Goal: Task Accomplishment & Management: Manage account settings

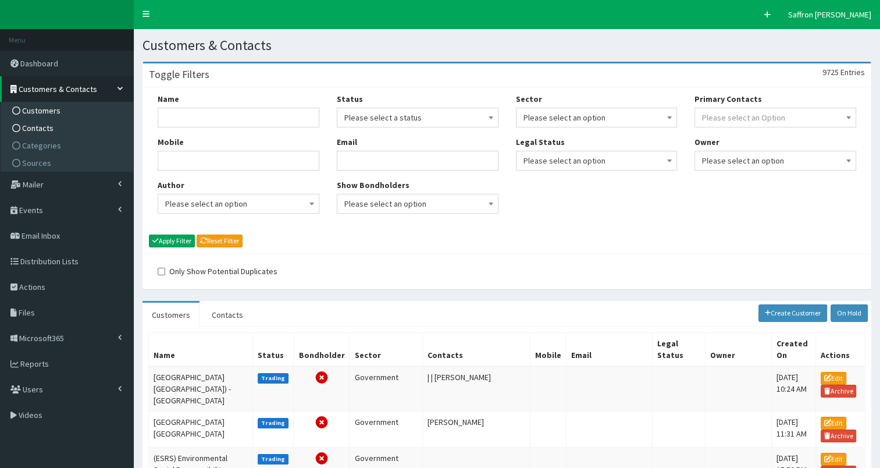
click at [52, 133] on link "Contacts" at bounding box center [68, 127] width 130 height 17
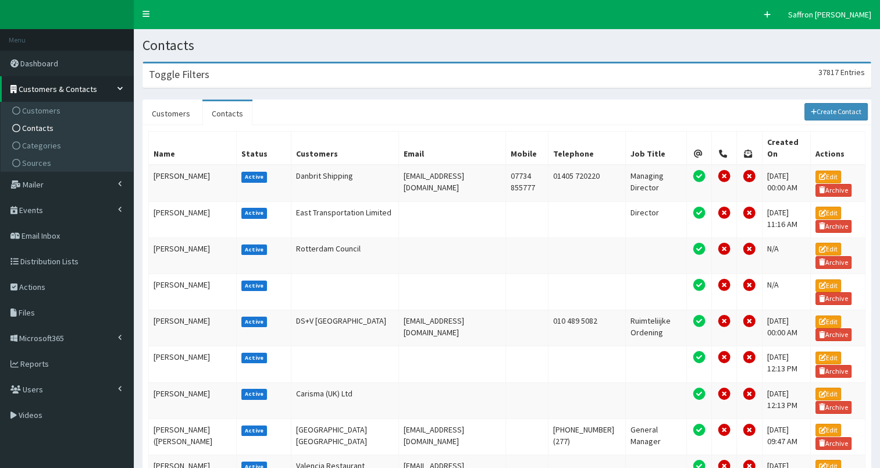
click at [322, 79] on div "Toggle Filters 37817 Entries" at bounding box center [507, 75] width 728 height 24
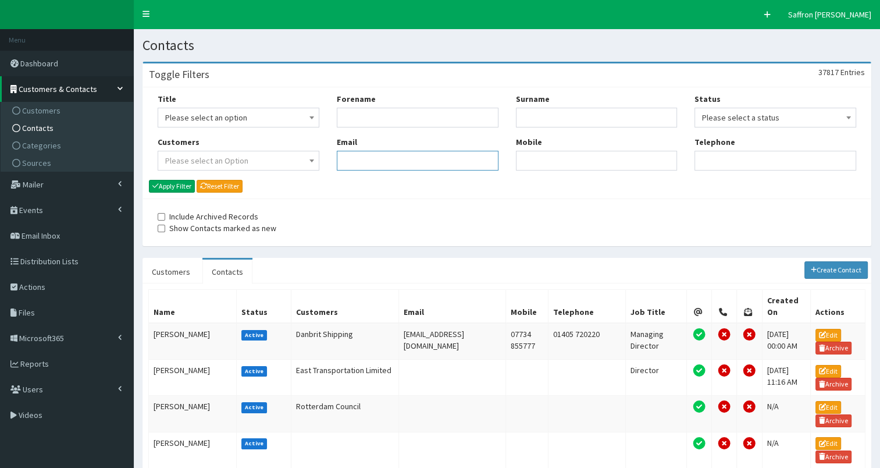
paste input "tim.hicks@eastriding.gov.uk"
type input "tim.hicks@eastriding.gov.uk"
click at [165, 185] on button "Apply Filter" at bounding box center [172, 186] width 46 height 13
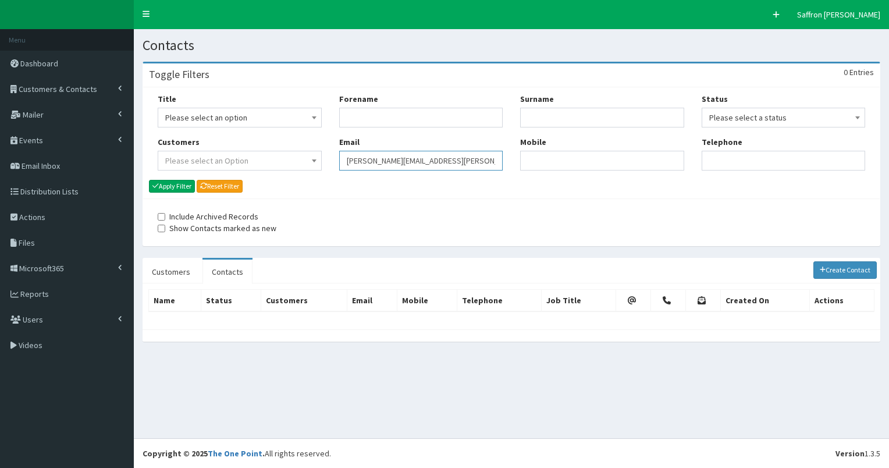
drag, startPoint x: 466, startPoint y: 168, endPoint x: 316, endPoint y: 168, distance: 150.7
click at [316, 168] on div "Title Please select an option Mr Mrs Ms Miss Dr MP QC MBE MEP CBE" at bounding box center [511, 136] width 725 height 86
paste input "nicole.waldron@andrewjackson.co.uk"
type input "nicole.waldron@andrewjackson.co.uk"
click at [169, 178] on div "Title Please select an option Mr Mrs Ms Miss Dr MP QC MBE MEP CBE Cllr Professo…" at bounding box center [239, 136] width 181 height 86
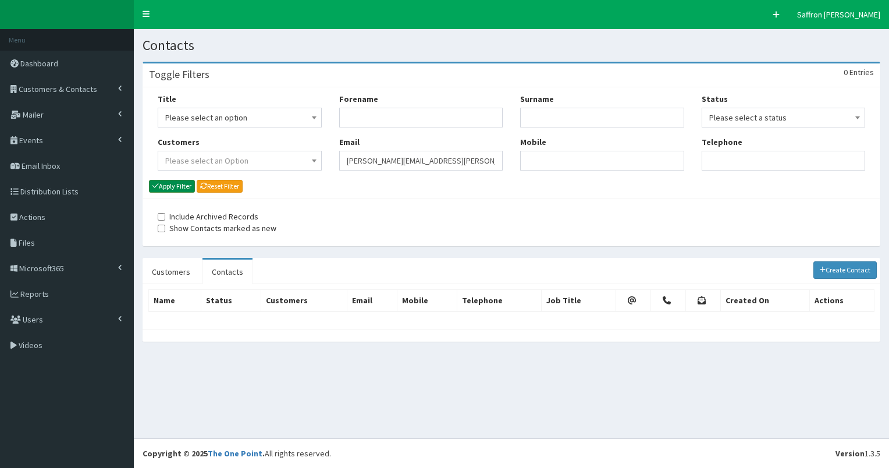
click at [170, 187] on button "Apply Filter" at bounding box center [172, 186] width 46 height 13
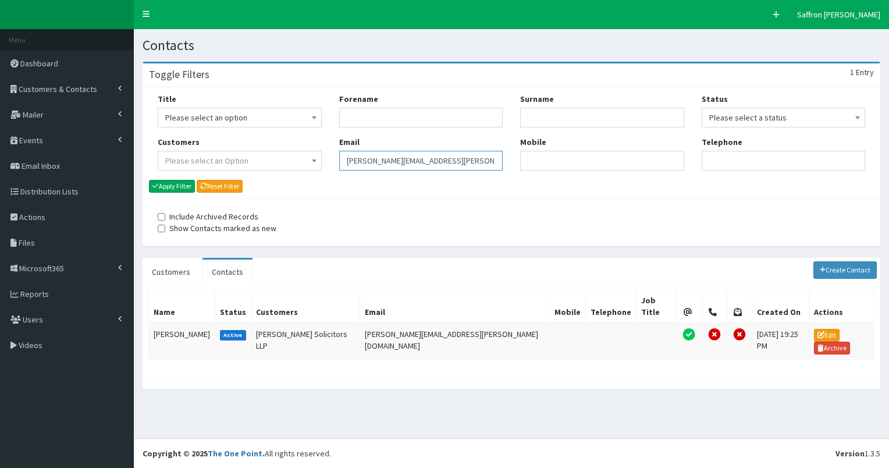
drag, startPoint x: 478, startPoint y: 162, endPoint x: 307, endPoint y: 147, distance: 171.7
click at [307, 147] on div "Title Please select an option Mr Mrs Ms Miss Dr MP QC MBE MEP CBE" at bounding box center [511, 136] width 725 height 86
paste input "benn.shilleto@andrewjackson.co.uk"
type input "benn.shilleto@andrewjackson.co.uk"
click at [181, 183] on button "Apply Filter" at bounding box center [172, 186] width 46 height 13
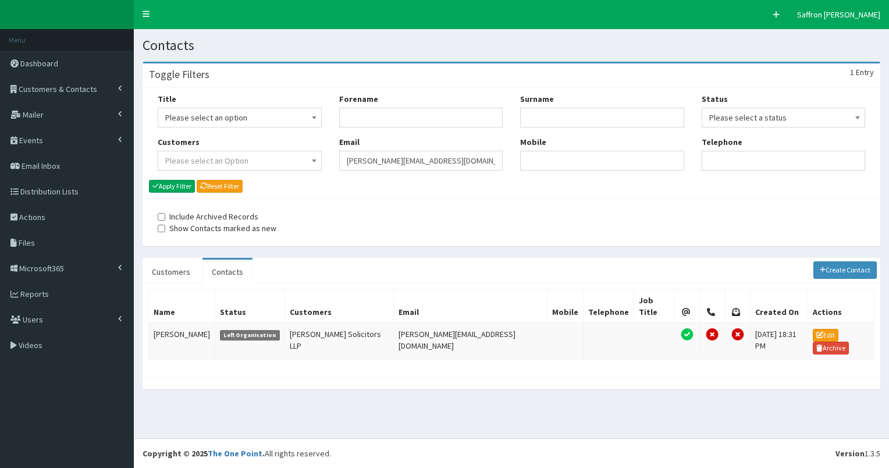
click at [297, 148] on div "Title Please select an option Mr Mrs Ms Miss Dr MP QC MBE MEP CBE" at bounding box center [511, 136] width 725 height 86
paste input "callum.rees@abports.co.uk"
type input "callum.rees@abports.co.uk"
click at [177, 177] on div "Title Please select an option Mr Mrs Ms Miss Dr MP QC MBE MEP CBE Cllr Professo…" at bounding box center [239, 136] width 181 height 86
click at [176, 188] on button "Apply Filter" at bounding box center [172, 186] width 46 height 13
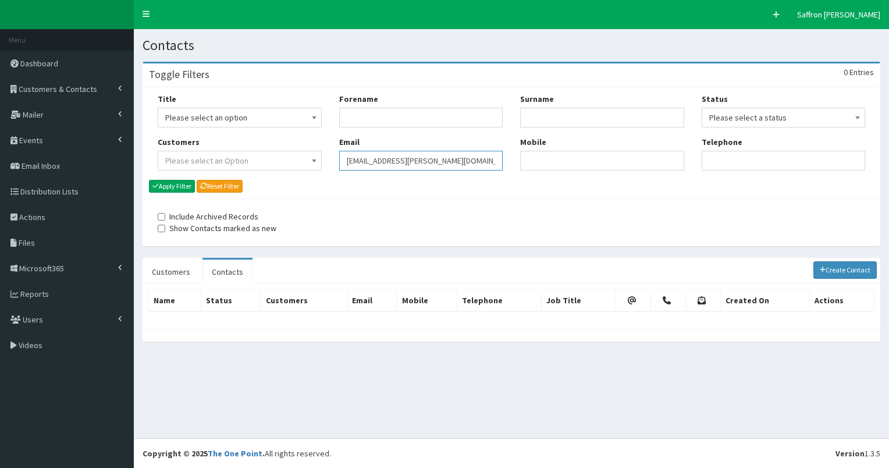
drag, startPoint x: 466, startPoint y: 165, endPoint x: 338, endPoint y: 156, distance: 128.8
click at [338, 156] on div "Forename Email [EMAIL_ADDRESS][PERSON_NAME][DOMAIN_NAME]" at bounding box center [420, 136] width 181 height 86
paste input "[PERSON_NAME][EMAIL_ADDRESS][DOMAIN_NAME]"
type input "[PERSON_NAME][EMAIL_ADDRESS][DOMAIN_NAME]"
click at [180, 184] on button "Apply Filter" at bounding box center [172, 186] width 46 height 13
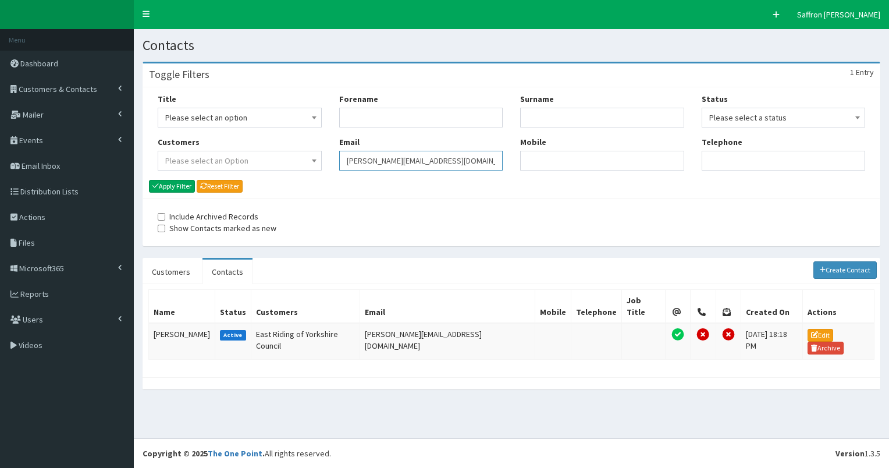
drag, startPoint x: 472, startPoint y: 161, endPoint x: 302, endPoint y: 152, distance: 169.5
click at [302, 152] on div "Title Please select an option Mr Mrs Ms Miss Dr MP QC MBE MEP CBE" at bounding box center [511, 136] width 725 height 86
paste input "michelle.brown@rspcahull.org.uk"
type input "michelle.brown@rspcahull.org.uk"
click at [189, 184] on button "Apply Filter" at bounding box center [172, 186] width 46 height 13
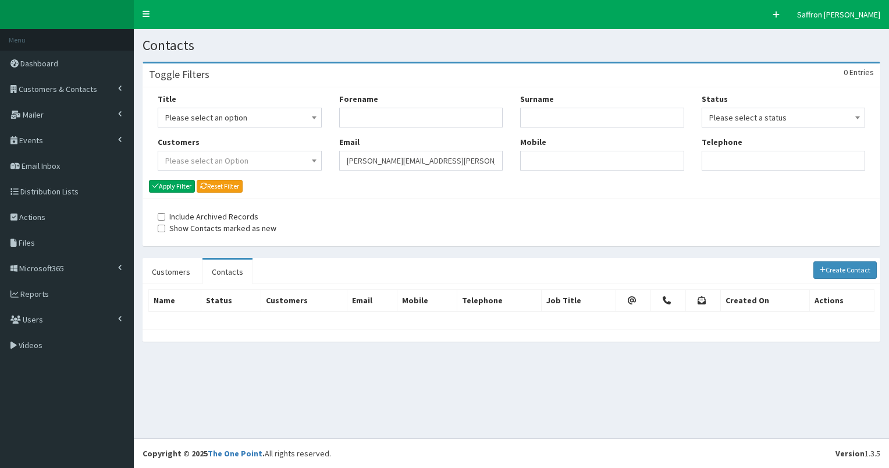
click at [326, 156] on div "Title Please select an option Mr Mrs Ms Miss Dr MP QC MBE MEP CBE" at bounding box center [511, 136] width 725 height 86
paste input "Nadine.Wharam@hullcc.gov.uk"
type input "Nadine.Wharam@hullcc.gov.uk"
click at [184, 186] on button "Apply Filter" at bounding box center [172, 186] width 46 height 13
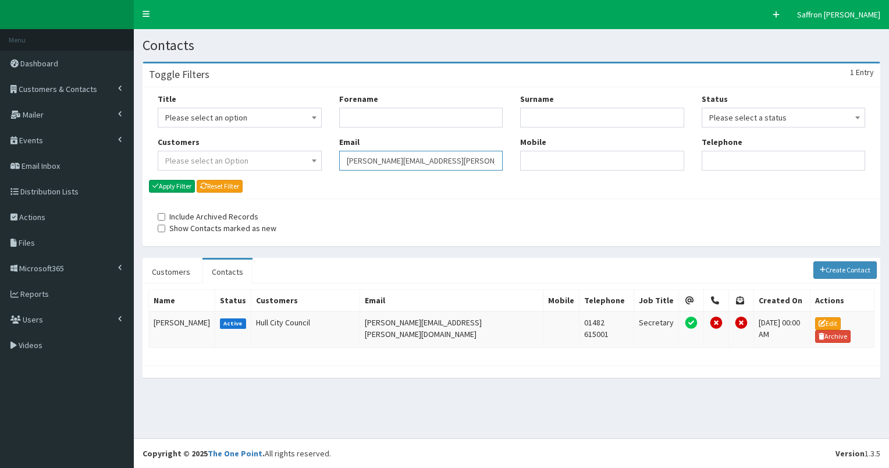
drag, startPoint x: 0, startPoint y: 0, endPoint x: 309, endPoint y: 153, distance: 344.7
click at [309, 153] on div "Title Please select an option Mr Mrs Ms Miss Dr MP QC MBE MEP CBE" at bounding box center [511, 136] width 725 height 86
paste input "paul.thompson@hullcc.gov.uk"
type input "paul.thompson@hullcc.gov.uk"
click at [190, 188] on button "Apply Filter" at bounding box center [172, 186] width 46 height 13
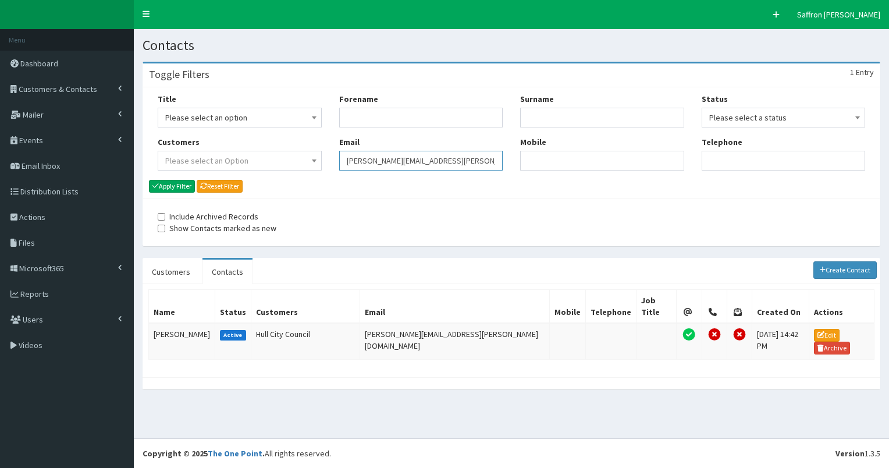
drag, startPoint x: 0, startPoint y: 0, endPoint x: 337, endPoint y: 156, distance: 371.6
click at [337, 156] on div "Forename Email [PERSON_NAME][EMAIL_ADDRESS][PERSON_NAME][DOMAIN_NAME]" at bounding box center [420, 136] width 181 height 86
click at [366, 159] on input "Email" at bounding box center [421, 161] width 164 height 20
paste input "ELLCR@orsted.com"
type input "ELLCR@orsted.com"
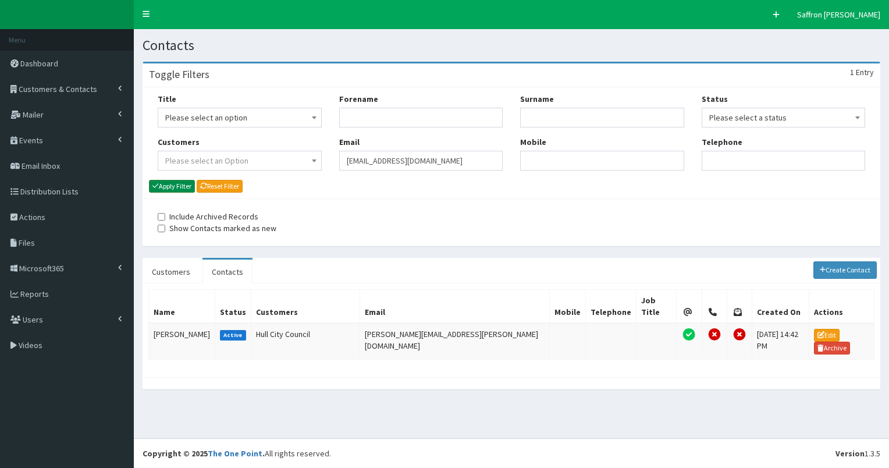
click at [170, 186] on button "Apply Filter" at bounding box center [172, 186] width 46 height 13
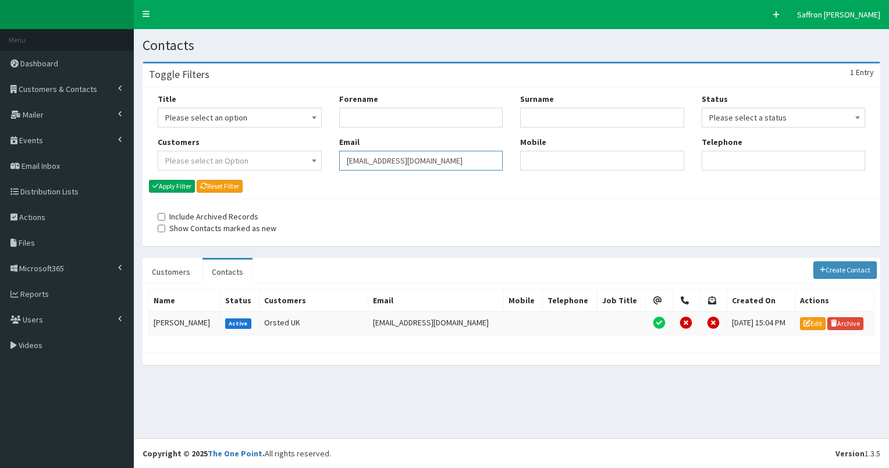
drag, startPoint x: 0, startPoint y: 0, endPoint x: 314, endPoint y: 166, distance: 354.9
click at [314, 166] on div "Title Please select an option Mr Mrs Ms Miss Dr MP QC MBE MEP CBE" at bounding box center [511, 136] width 725 height 86
click at [176, 322] on td "[PERSON_NAME]" at bounding box center [185, 322] width 72 height 23
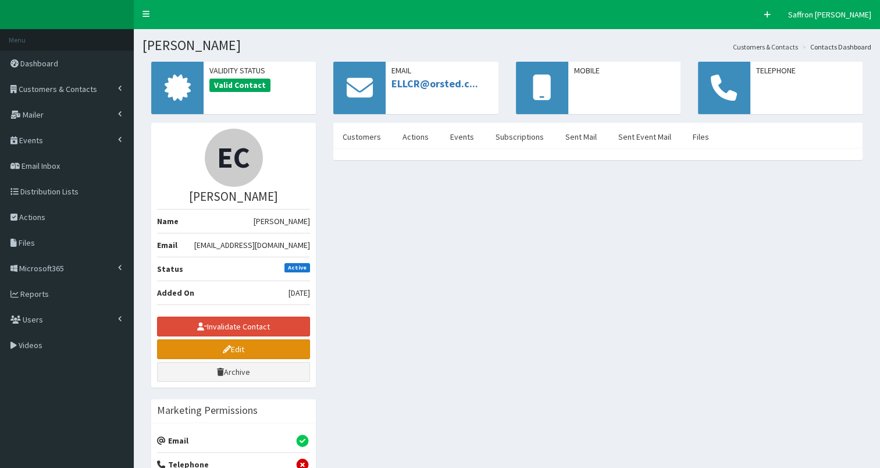
click at [234, 347] on link "Edit" at bounding box center [233, 349] width 153 height 20
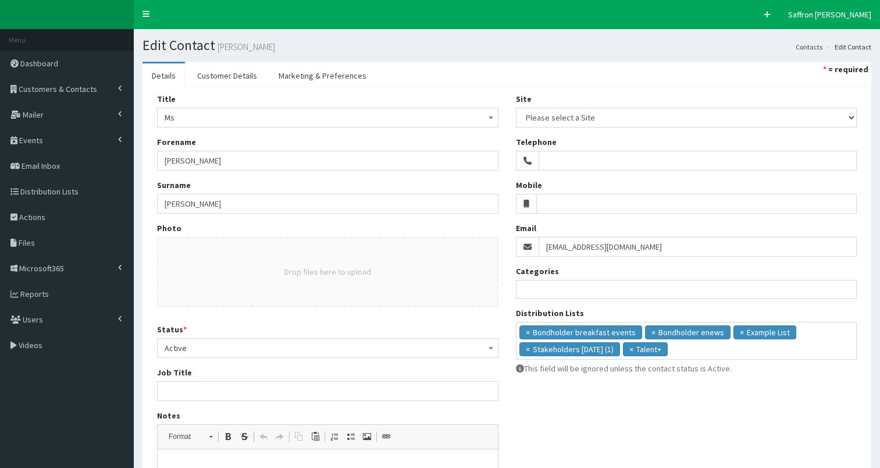
select select
click at [237, 341] on span "Active" at bounding box center [328, 348] width 326 height 16
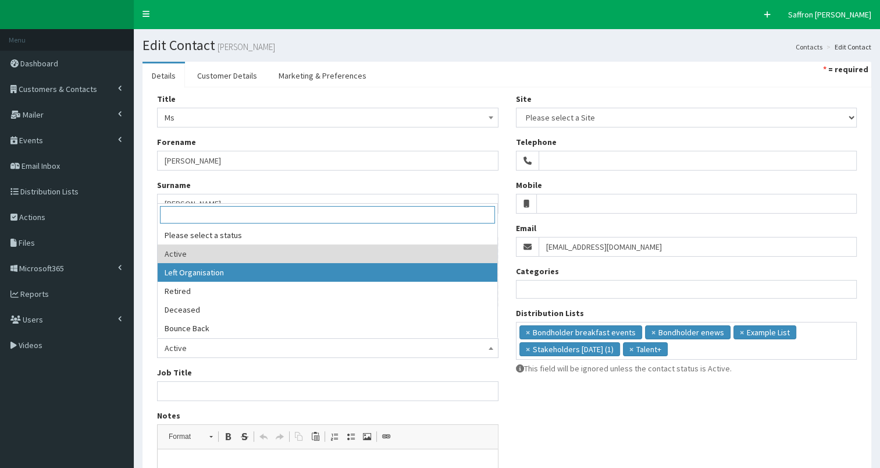
select select "2"
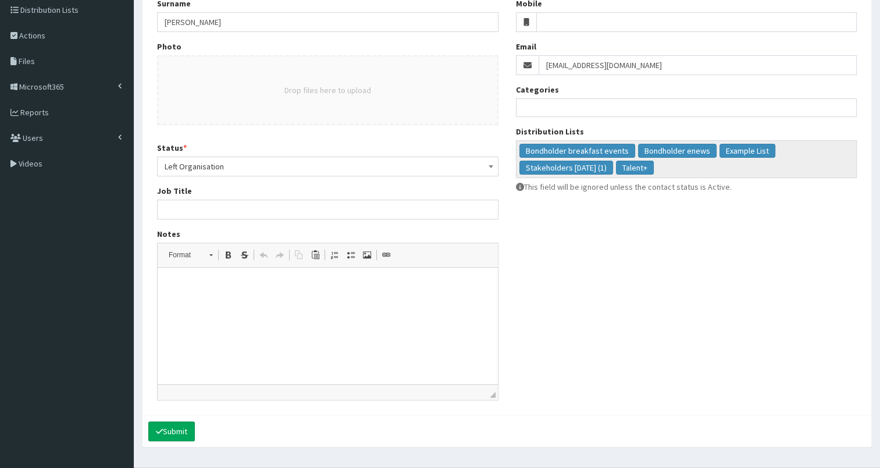
scroll to position [182, 0]
click at [172, 432] on button "Submit" at bounding box center [171, 431] width 47 height 20
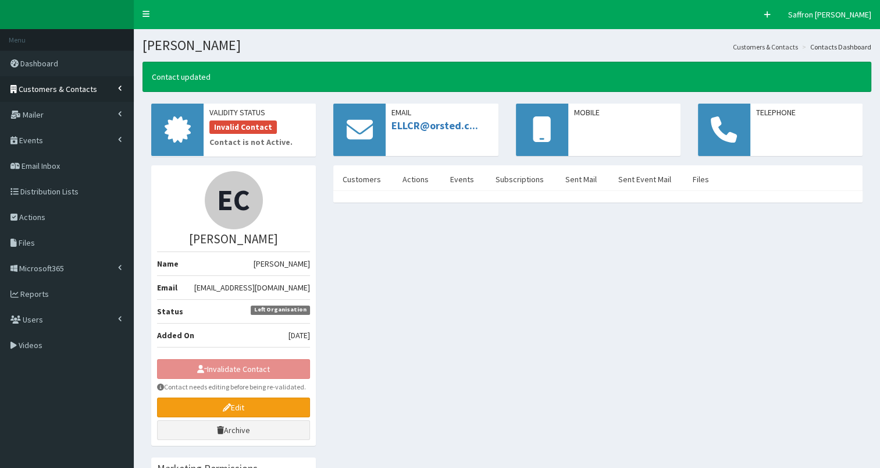
click at [89, 93] on span "Customers & Contacts" at bounding box center [58, 89] width 79 height 10
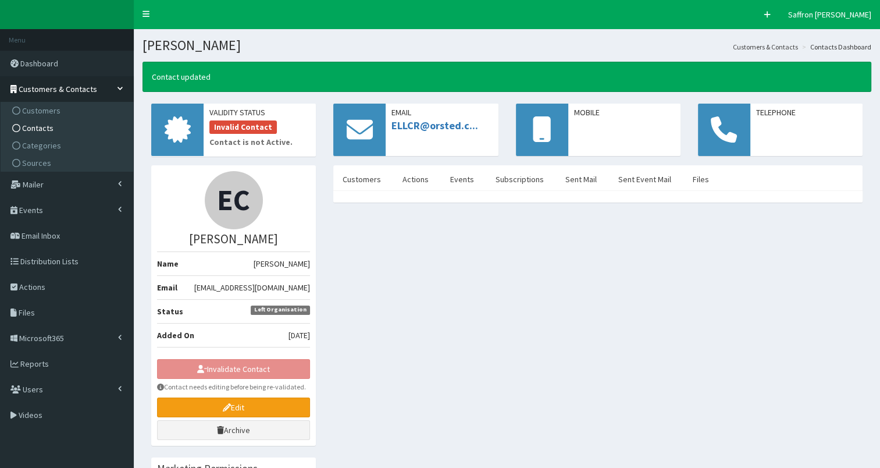
click at [37, 127] on span "Contacts" at bounding box center [37, 128] width 31 height 10
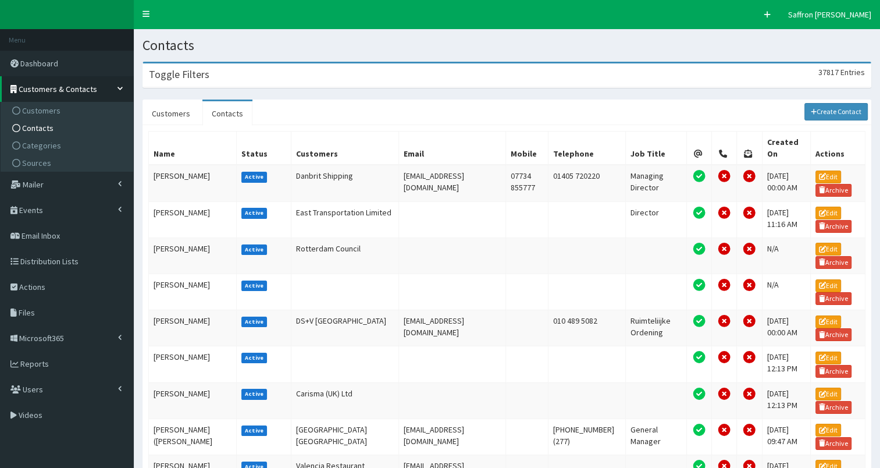
click at [376, 74] on div "Toggle Filters 37817 Entries" at bounding box center [507, 75] width 728 height 24
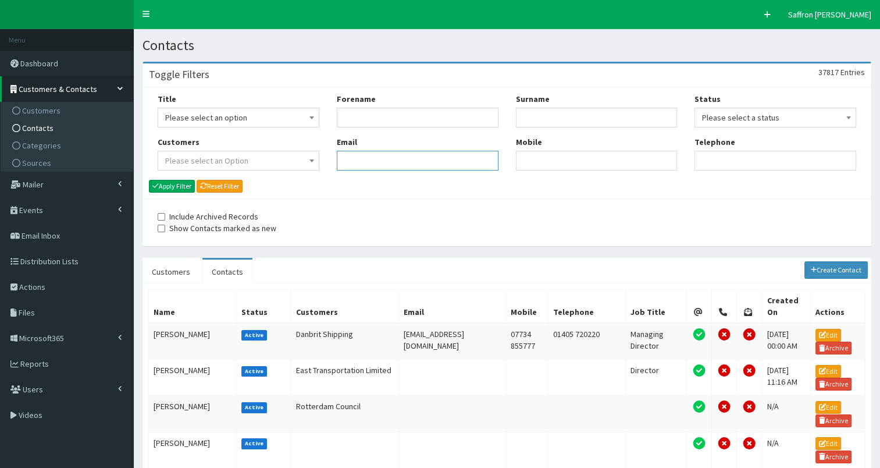
paste input "[PERSON_NAME][EMAIL_ADDRESS][PERSON_NAME][DOMAIN_NAME]"
type input "[PERSON_NAME][EMAIL_ADDRESS][PERSON_NAME][DOMAIN_NAME]"
click at [166, 180] on button "Apply Filter" at bounding box center [172, 186] width 46 height 13
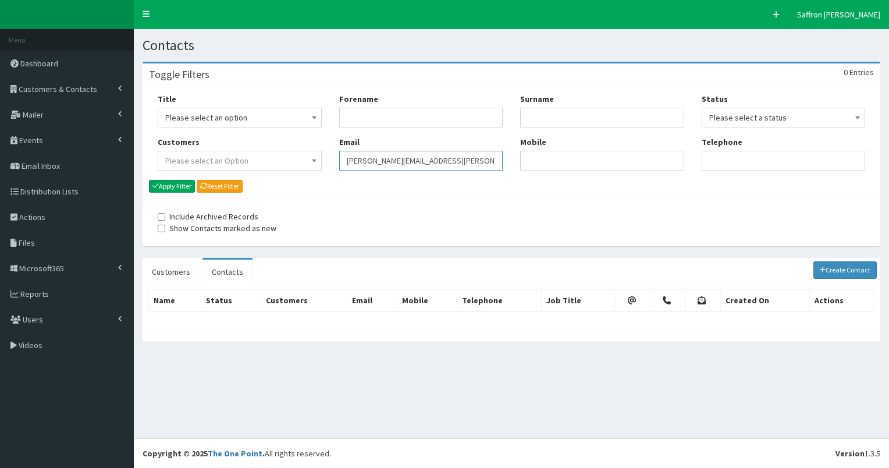
drag, startPoint x: 425, startPoint y: 161, endPoint x: 347, endPoint y: 165, distance: 78.0
click at [347, 165] on input "[PERSON_NAME][EMAIL_ADDRESS][PERSON_NAME][DOMAIN_NAME]" at bounding box center [421, 161] width 164 height 20
paste input "[PERSON_NAME][EMAIL_ADDRESS][DOMAIN_NAME]"
type input "[PERSON_NAME][EMAIL_ADDRESS][DOMAIN_NAME]"
click at [181, 186] on button "Apply Filter" at bounding box center [172, 186] width 46 height 13
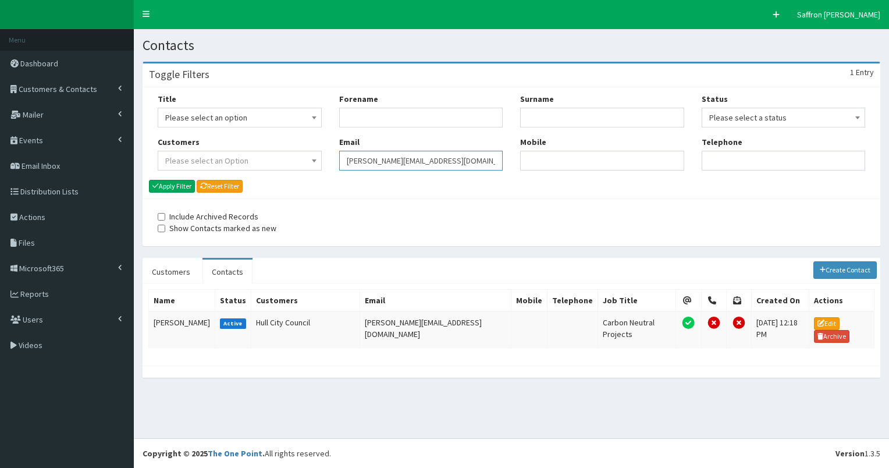
drag, startPoint x: 368, startPoint y: 167, endPoint x: 326, endPoint y: 165, distance: 41.9
click at [326, 165] on div "Title Please select an option Mr Mrs Ms Miss Dr MP QC MBE MEP CBE" at bounding box center [511, 136] width 725 height 86
paste input "[PERSON_NAME][EMAIL_ADDRESS][PERSON_NAME][DOMAIN_NAME]"
type input "[PERSON_NAME][EMAIL_ADDRESS][PERSON_NAME][DOMAIN_NAME]"
click at [181, 186] on button "Apply Filter" at bounding box center [172, 186] width 46 height 13
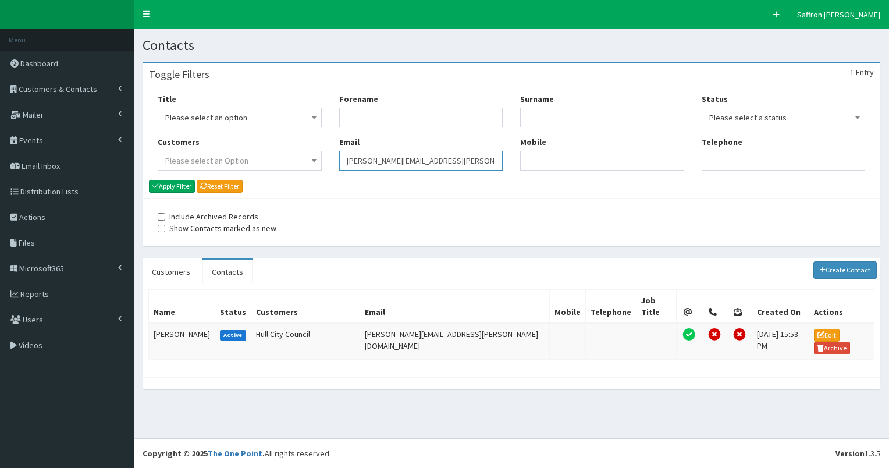
drag, startPoint x: 454, startPoint y: 168, endPoint x: 337, endPoint y: 159, distance: 116.7
click at [337, 159] on div "Forename Email carmen.taylor@hullcc.gov.uk" at bounding box center [420, 136] width 181 height 86
paste input "Gary.Nolan@eastriding.gov.uk"
type input "Gary.Nolan@eastriding.gov.uk"
click at [183, 188] on button "Apply Filter" at bounding box center [172, 186] width 46 height 13
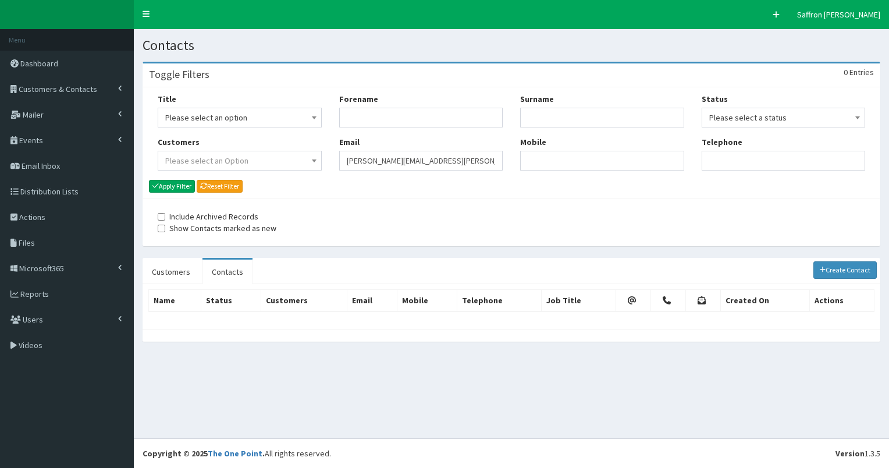
click at [286, 154] on div "Title Please select an option Mr Mrs Ms Miss Dr MP QC MBE MEP CBE" at bounding box center [511, 136] width 725 height 86
paste input "[PERSON_NAME][EMAIL_ADDRESS][PERSON_NAME][DOMAIN_NAME]"
type input "[PERSON_NAME][EMAIL_ADDRESS][PERSON_NAME][DOMAIN_NAME]"
click at [163, 186] on button "Apply Filter" at bounding box center [172, 186] width 46 height 13
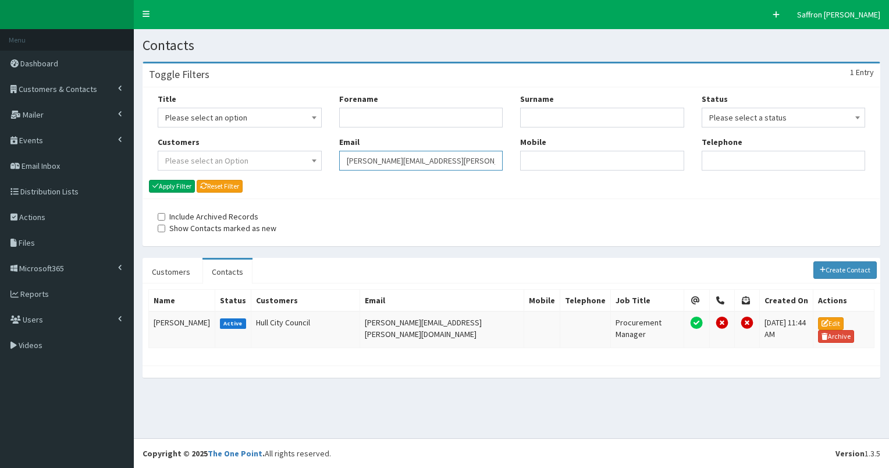
drag, startPoint x: 0, startPoint y: 0, endPoint x: 325, endPoint y: 163, distance: 363.4
click at [325, 163] on div "Title Please select an option Mr Mrs Ms Miss Dr MP QC MBE MEP CBE" at bounding box center [511, 136] width 725 height 86
click at [73, 89] on span "Customers & Contacts" at bounding box center [58, 89] width 79 height 10
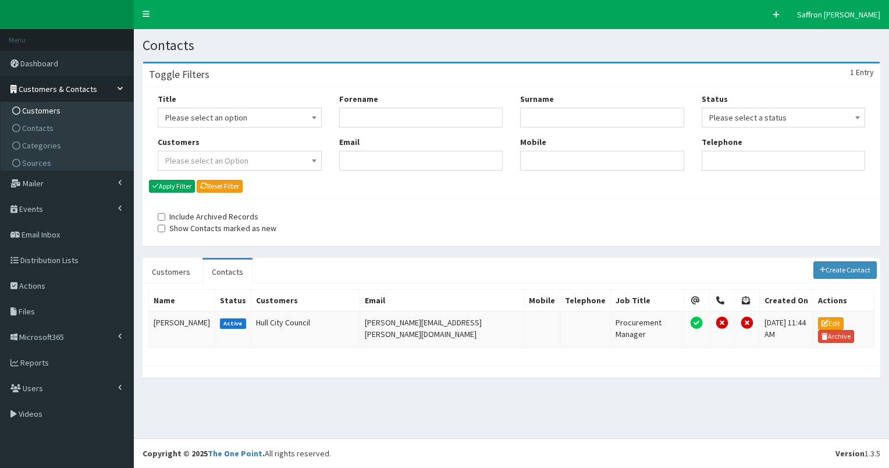
click at [51, 105] on span "Customers" at bounding box center [41, 110] width 38 height 10
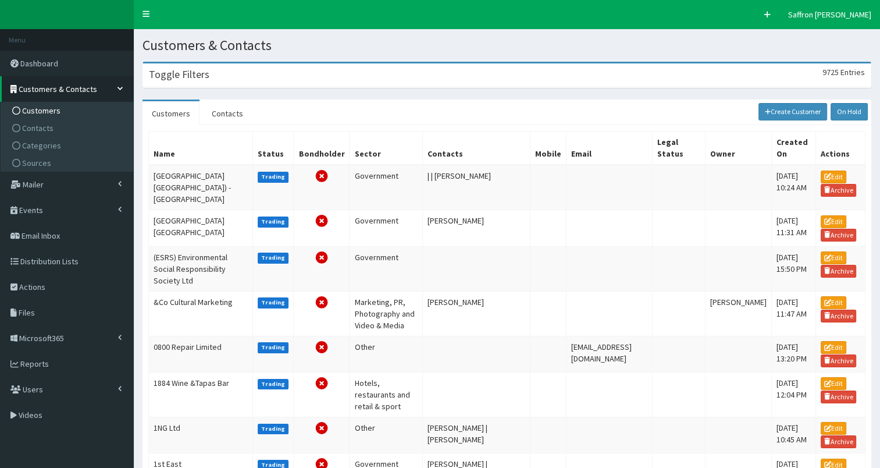
click at [219, 63] on div "Toggle Filters 9725 Entries" at bounding box center [507, 75] width 728 height 24
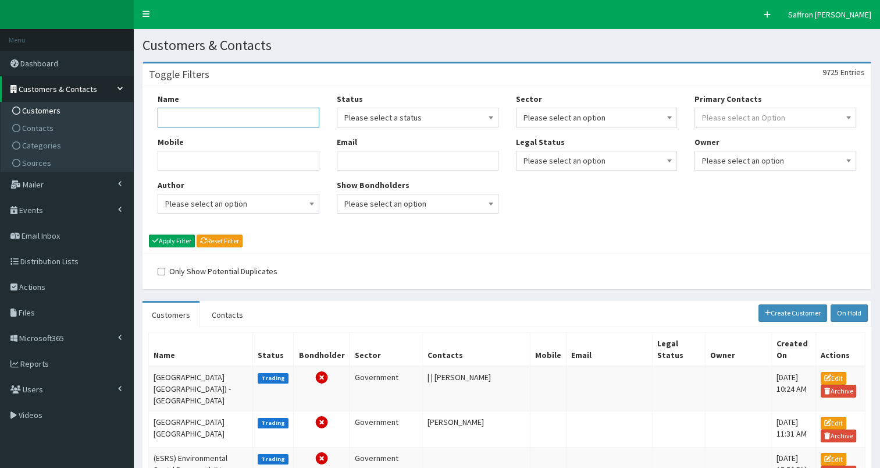
click at [219, 112] on input "Name" at bounding box center [239, 118] width 162 height 20
type input "I"
type input "iHelios"
click at [167, 240] on button "Apply Filter" at bounding box center [172, 240] width 46 height 13
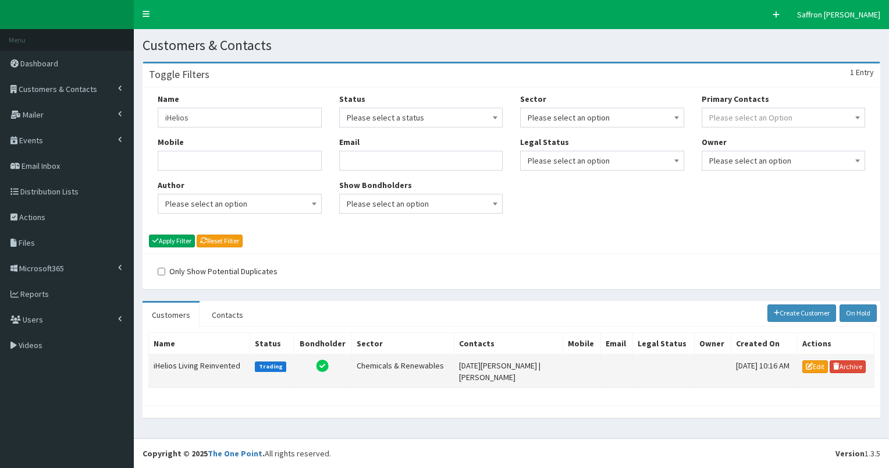
click at [206, 361] on td "iHelios Living Reinvented" at bounding box center [199, 371] width 101 height 34
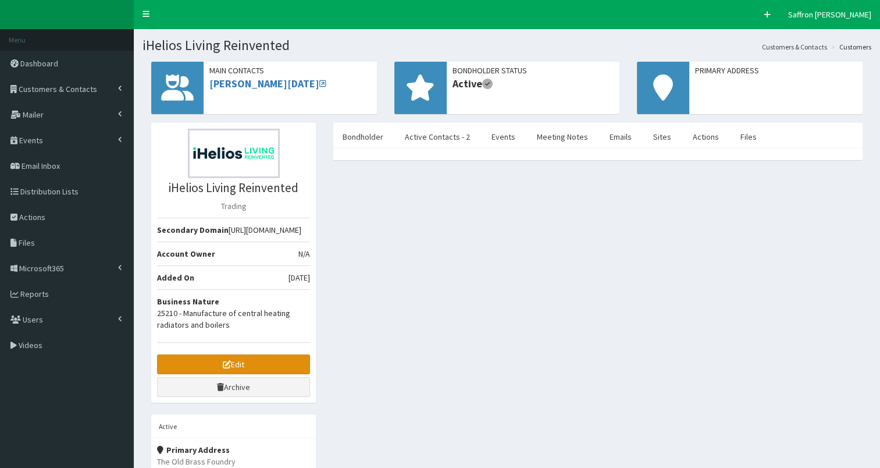
click at [213, 372] on link "Edit" at bounding box center [233, 364] width 153 height 20
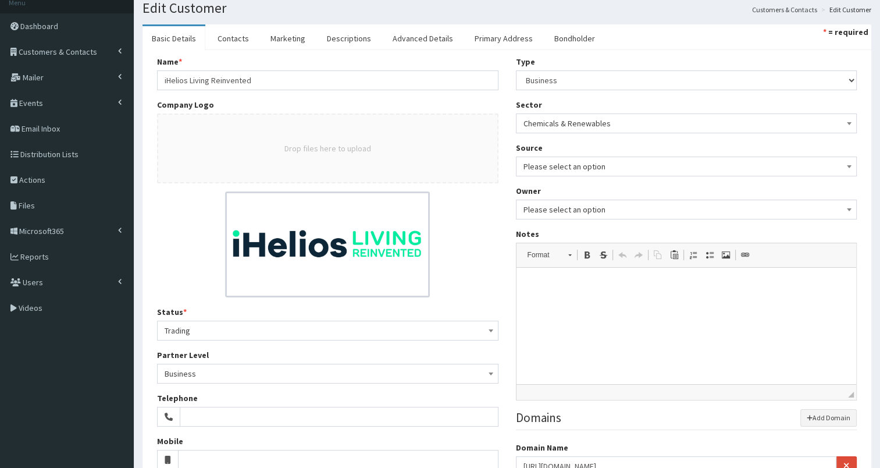
scroll to position [35, 0]
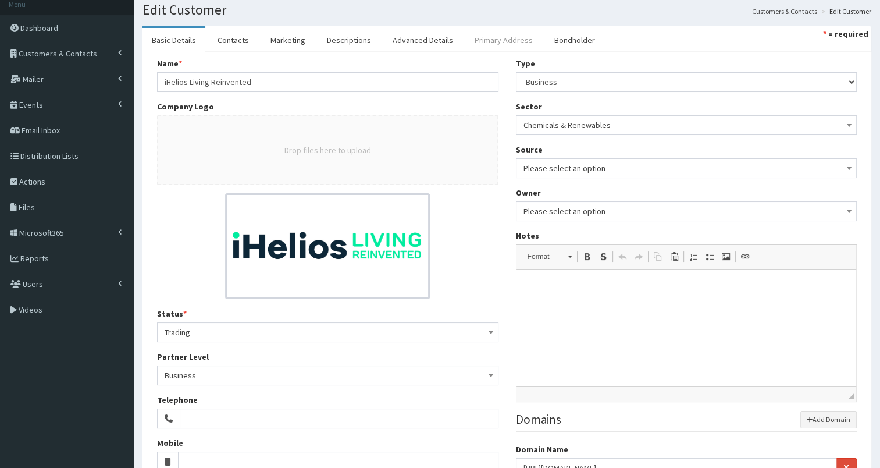
click at [468, 33] on link "Primary Address" at bounding box center [503, 40] width 77 height 24
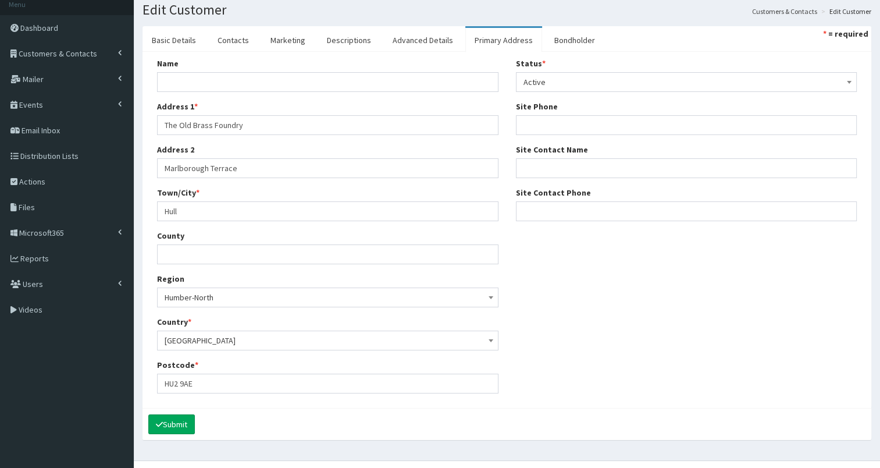
click at [576, 26] on section "Basic Details Contacts Marketing Descriptions Advanced Details Primary Address …" at bounding box center [507, 238] width 746 height 443
click at [572, 30] on link "Bondholder" at bounding box center [574, 40] width 59 height 24
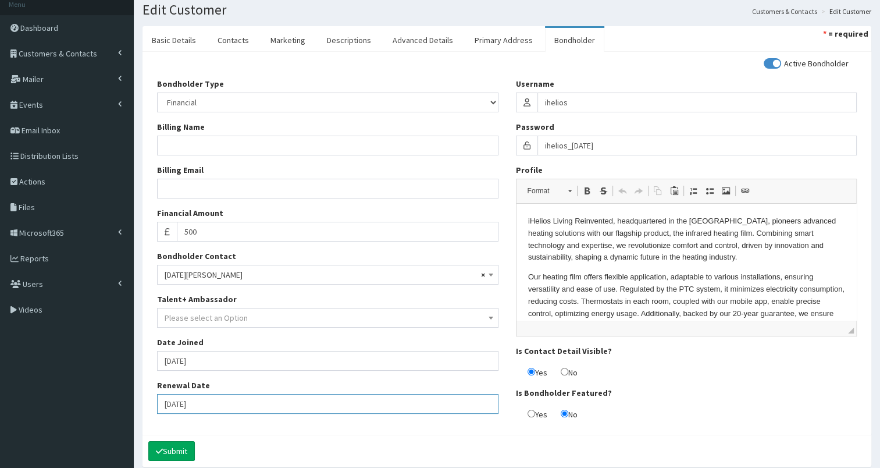
click at [226, 403] on input "[DATE]" at bounding box center [327, 404] width 341 height 20
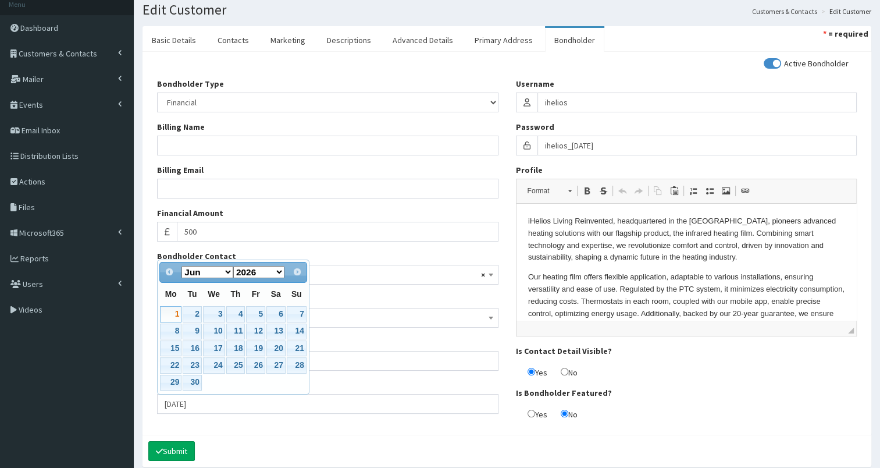
click at [319, 441] on div "Submit" at bounding box center [507, 451] width 729 height 32
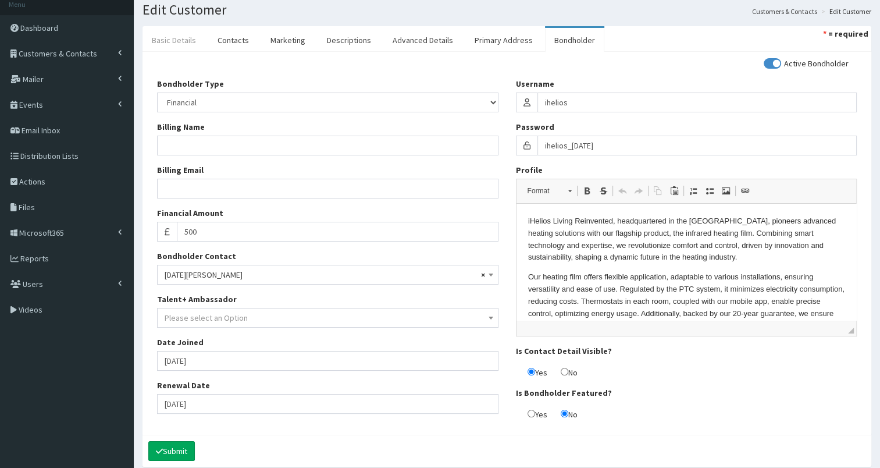
click at [181, 29] on link "Basic Details" at bounding box center [174, 40] width 63 height 24
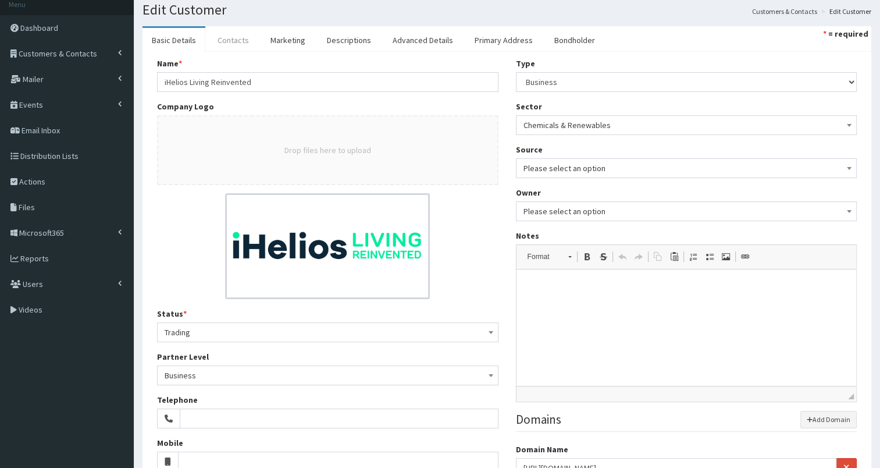
click at [249, 38] on link "Contacts" at bounding box center [233, 40] width 50 height 24
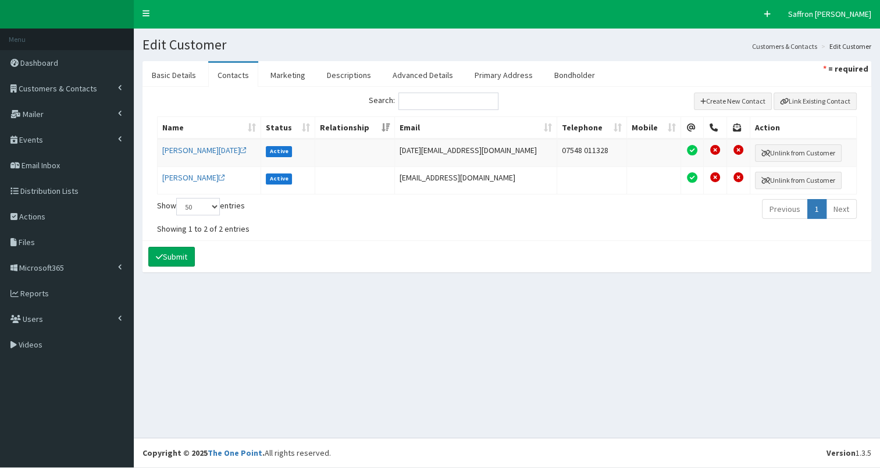
scroll to position [0, 0]
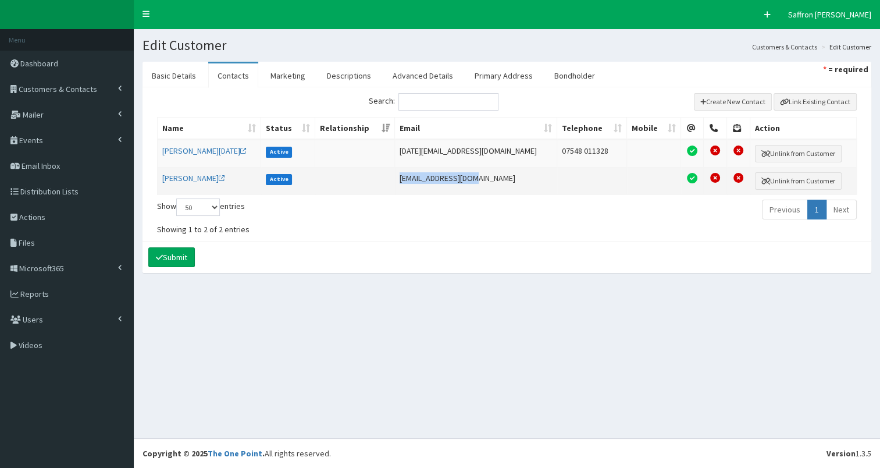
drag, startPoint x: 492, startPoint y: 175, endPoint x: 420, endPoint y: 175, distance: 71.5
click at [420, 175] on td "edyta@ihelios.co.uk" at bounding box center [476, 180] width 162 height 27
drag, startPoint x: 420, startPoint y: 175, endPoint x: 428, endPoint y: 175, distance: 8.1
copy td "edyta@ihelios.co.uk"
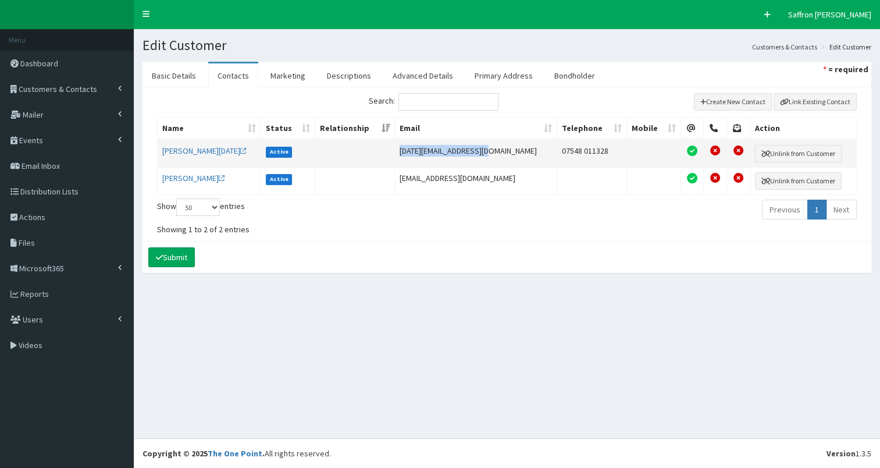
drag, startPoint x: 502, startPoint y: 149, endPoint x: 416, endPoint y: 144, distance: 85.7
click at [416, 144] on td "sylwester@ihelios.co.uk" at bounding box center [476, 153] width 162 height 27
drag, startPoint x: 416, startPoint y: 144, endPoint x: 442, endPoint y: 152, distance: 26.9
copy td "sylwester@ihelios.co.uk"
click at [177, 76] on link "Basic Details" at bounding box center [174, 75] width 63 height 24
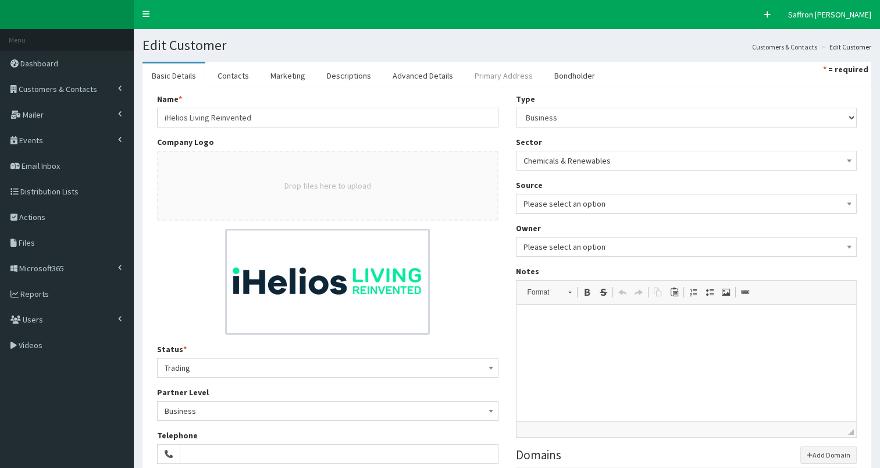
click at [479, 73] on link "Primary Address" at bounding box center [503, 75] width 77 height 24
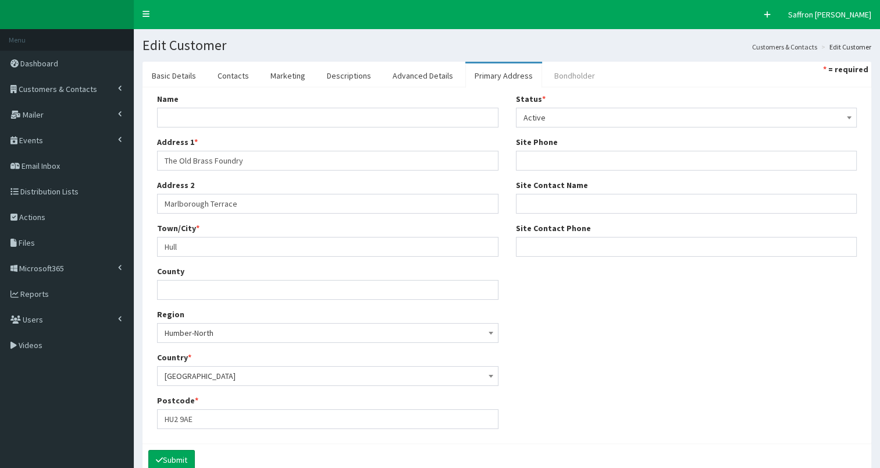
click at [567, 69] on link "Bondholder" at bounding box center [574, 75] width 59 height 24
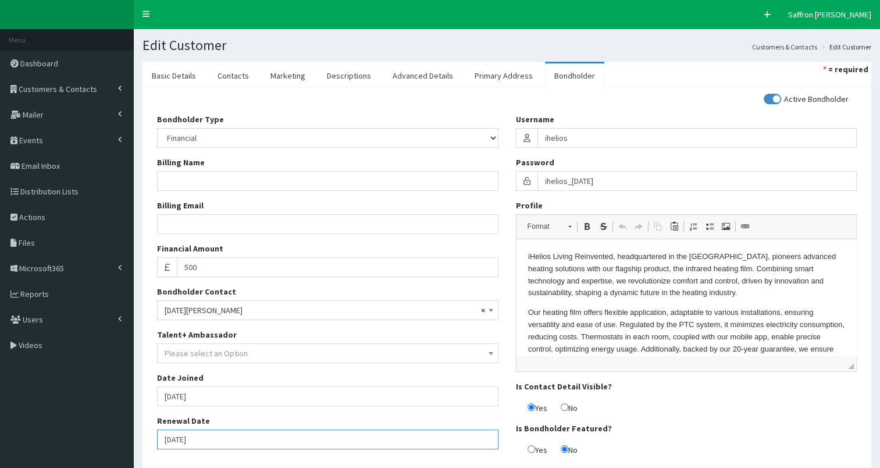
click at [226, 432] on input "01-06-2026" at bounding box center [327, 439] width 341 height 20
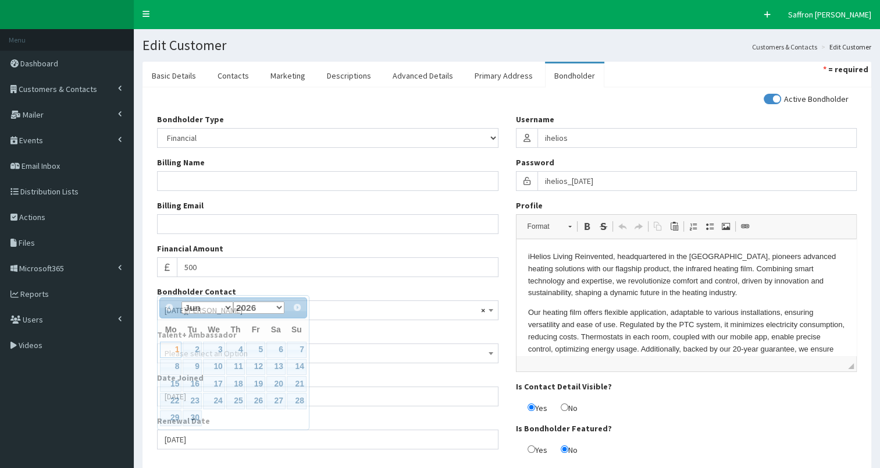
click at [249, 454] on div "Bondholder Type Please select an Option In-kind Financial Billing Name Billing …" at bounding box center [327, 285] width 359 height 344
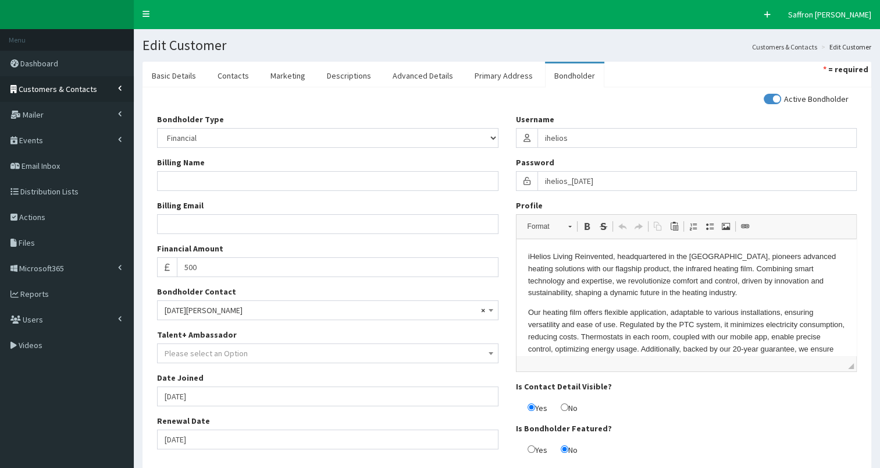
click at [80, 97] on link "Customers & Contacts" at bounding box center [67, 89] width 134 height 26
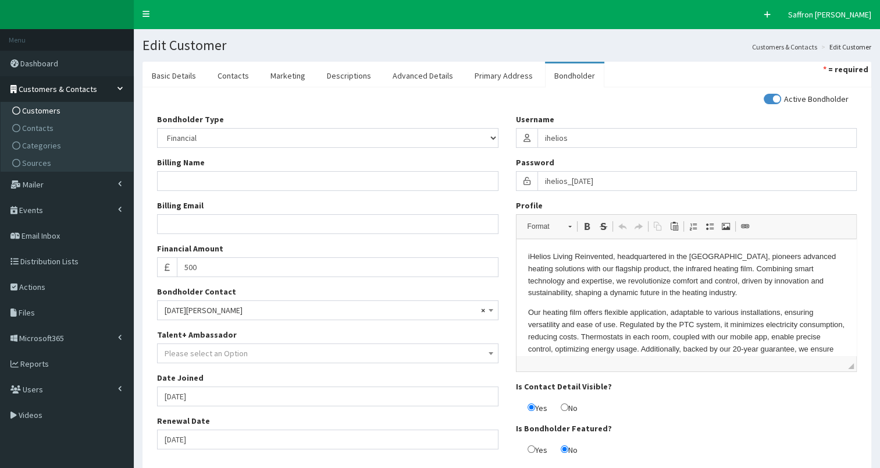
click at [49, 106] on span "Customers" at bounding box center [41, 110] width 38 height 10
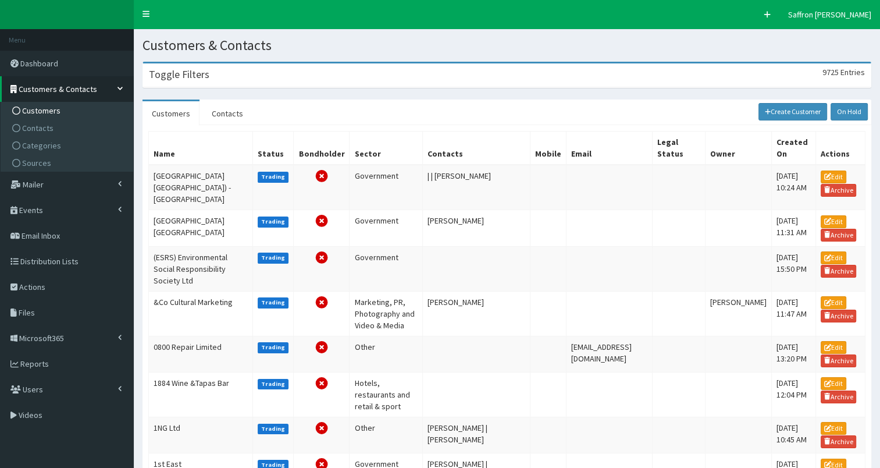
click at [281, 68] on div "Toggle Filters 9725 Entries" at bounding box center [507, 75] width 728 height 24
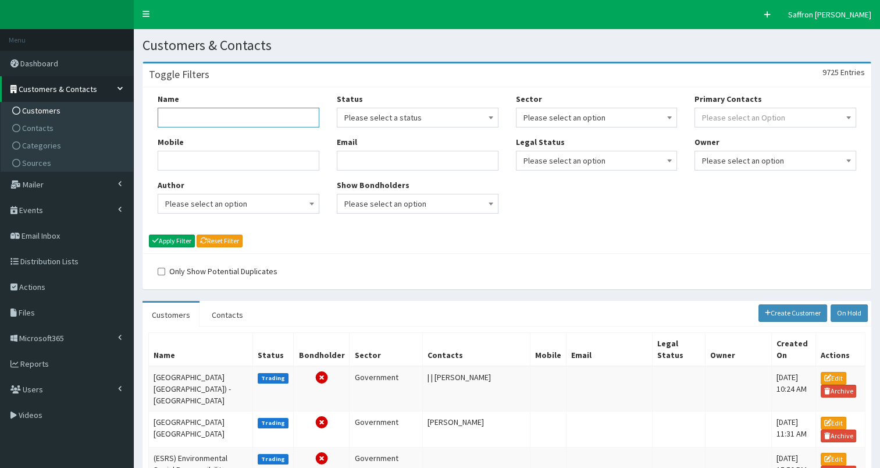
click at [252, 119] on input "Name" at bounding box center [239, 118] width 162 height 20
type input "pensana"
click at [149, 234] on button "Apply Filter" at bounding box center [172, 240] width 46 height 13
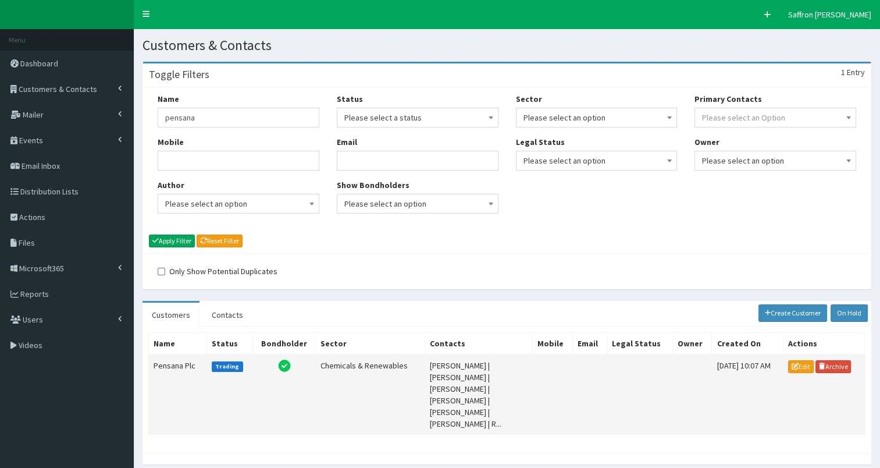
click at [184, 359] on td "Pensana Plc" at bounding box center [178, 394] width 58 height 80
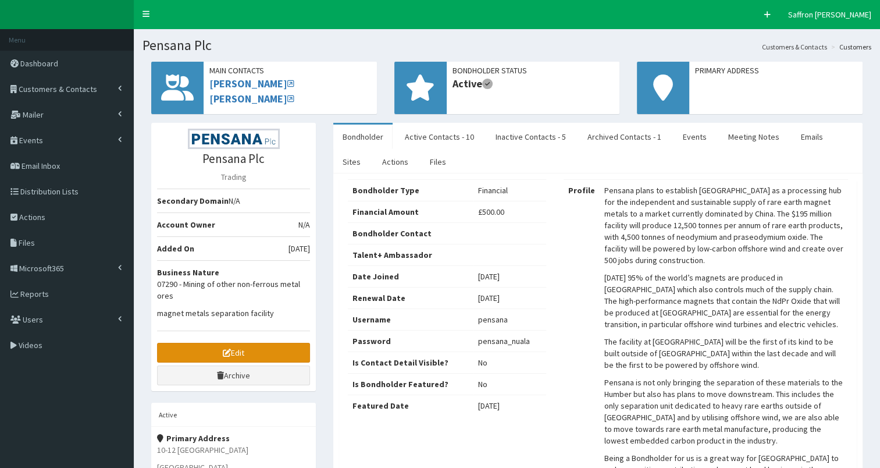
click at [230, 346] on link "Edit" at bounding box center [233, 353] width 153 height 20
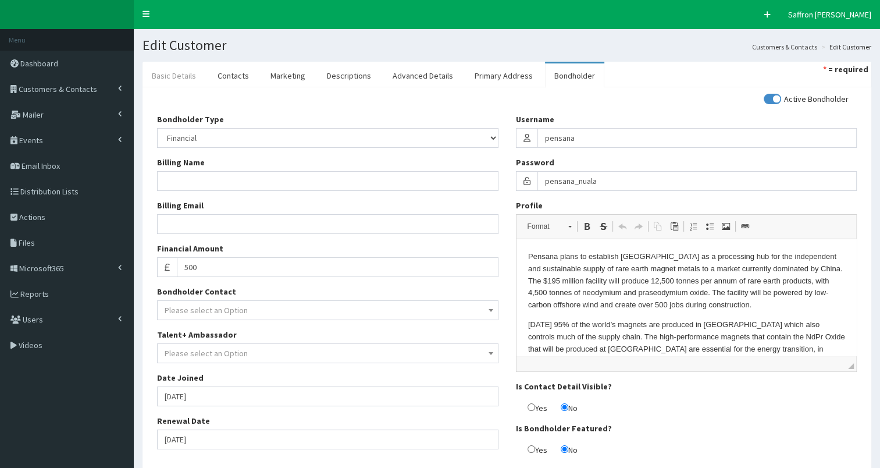
click at [186, 71] on link "Basic Details" at bounding box center [174, 75] width 63 height 24
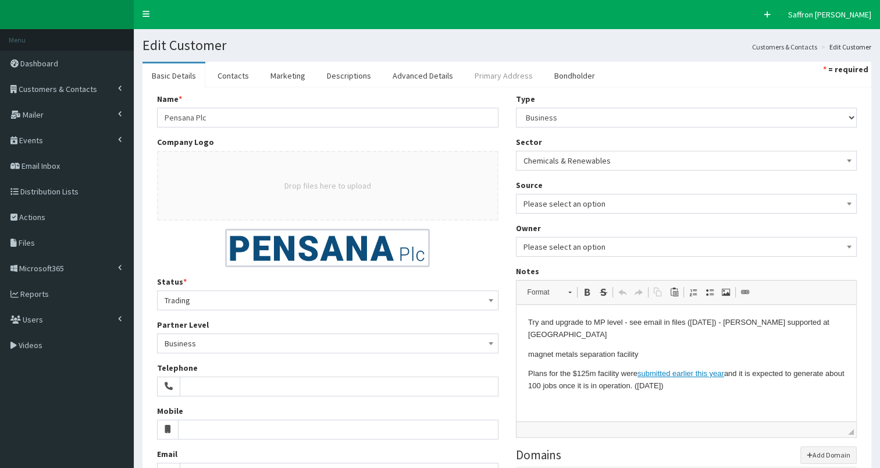
click at [497, 80] on link "Primary Address" at bounding box center [503, 75] width 77 height 24
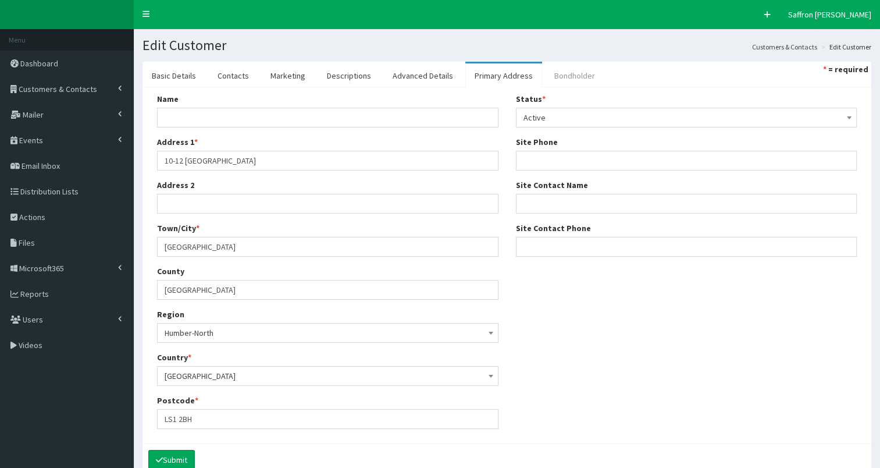
click at [553, 80] on link "Bondholder" at bounding box center [574, 75] width 59 height 24
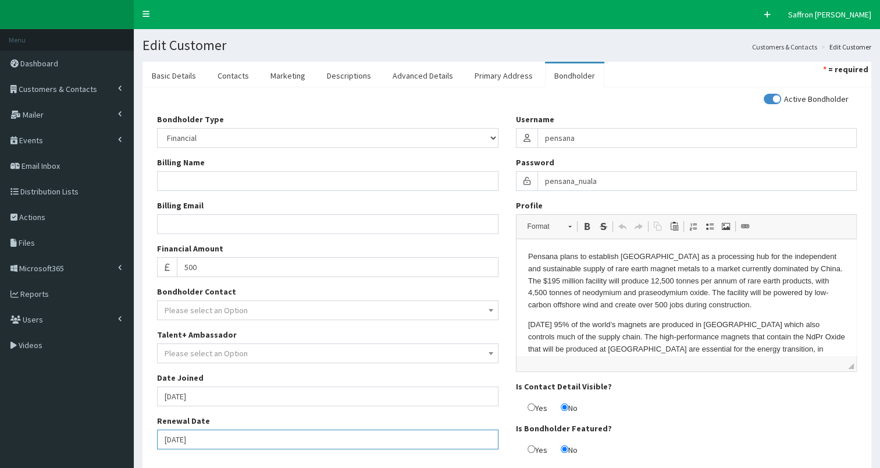
click at [235, 433] on input "01-06-2026" at bounding box center [327, 439] width 341 height 20
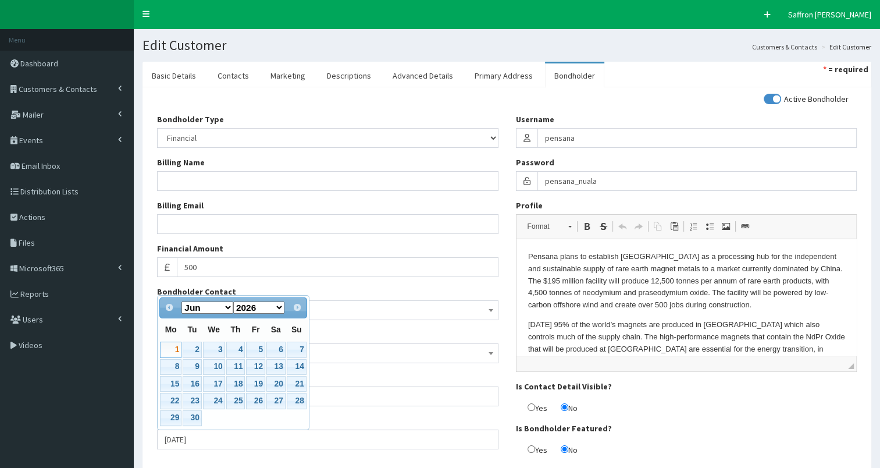
click at [270, 462] on div "Active Bondholder Bondholder Type Please select an Option In-kind Financial Bil…" at bounding box center [506, 278] width 717 height 371
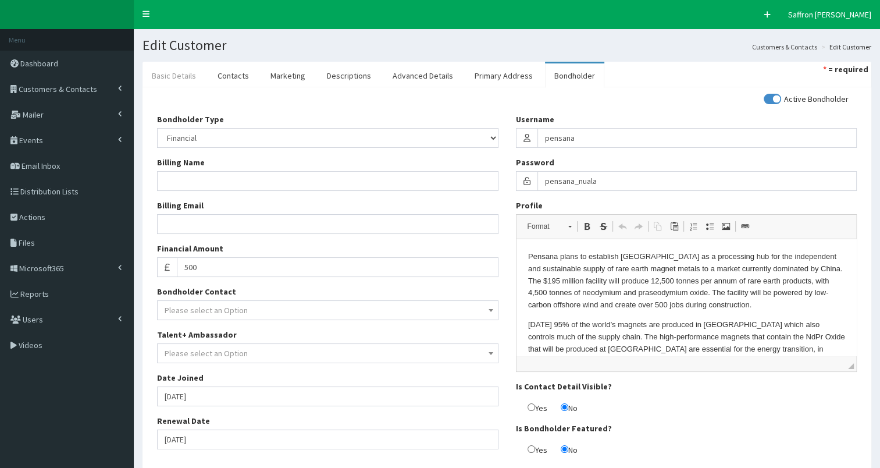
click at [179, 67] on link "Basic Details" at bounding box center [174, 75] width 63 height 24
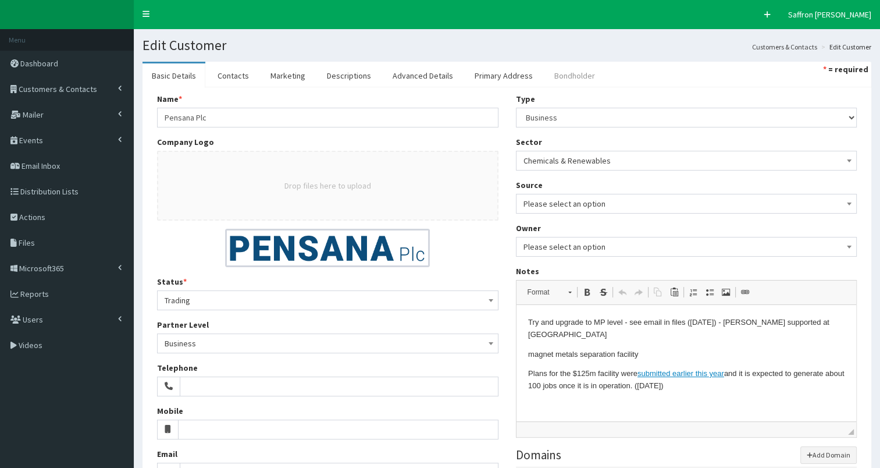
click at [560, 64] on link "Bondholder" at bounding box center [574, 75] width 59 height 24
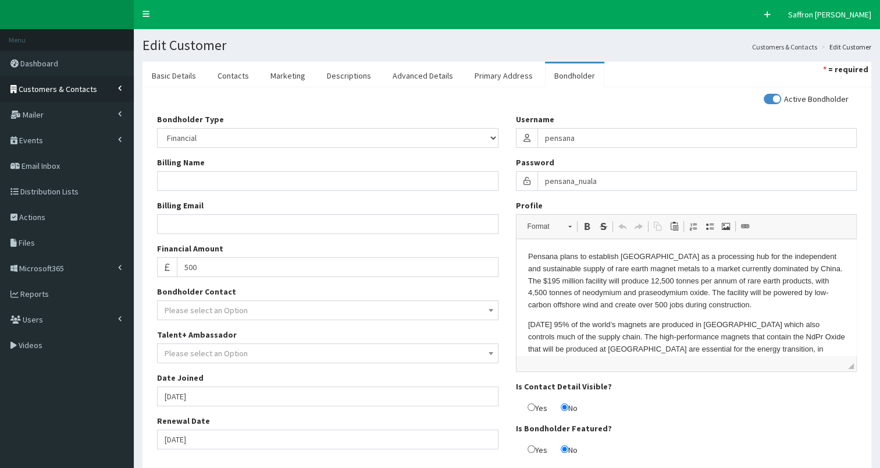
click at [51, 84] on span "Customers & Contacts" at bounding box center [58, 89] width 79 height 10
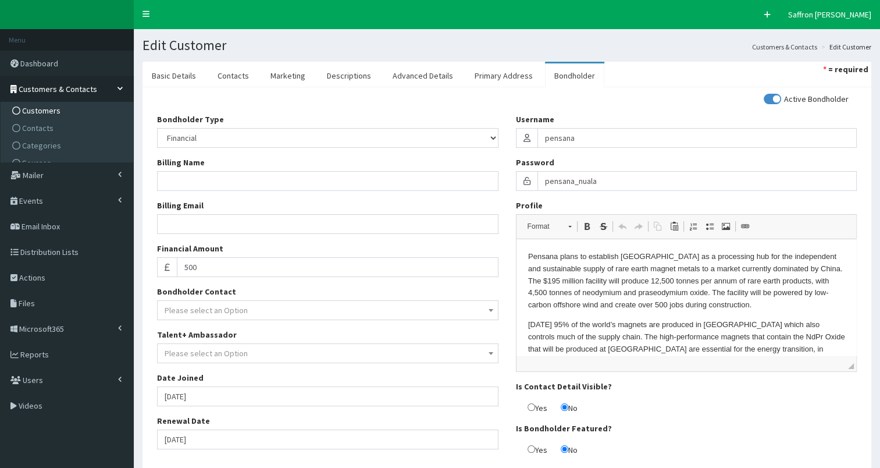
click at [48, 113] on span "Customers" at bounding box center [41, 110] width 38 height 10
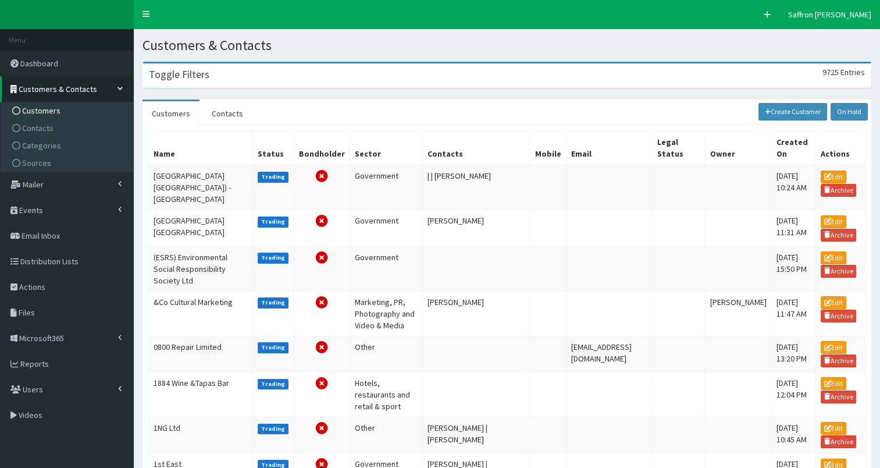
click at [201, 73] on h3 "Toggle Filters" at bounding box center [179, 74] width 60 height 10
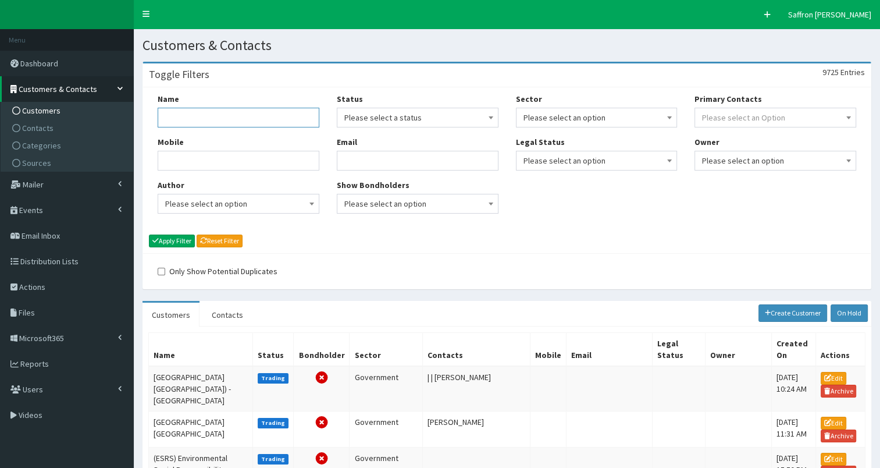
click at [205, 119] on input "Name" at bounding box center [239, 118] width 162 height 20
type input "VIP"
click at [149, 234] on button "Apply Filter" at bounding box center [172, 240] width 46 height 13
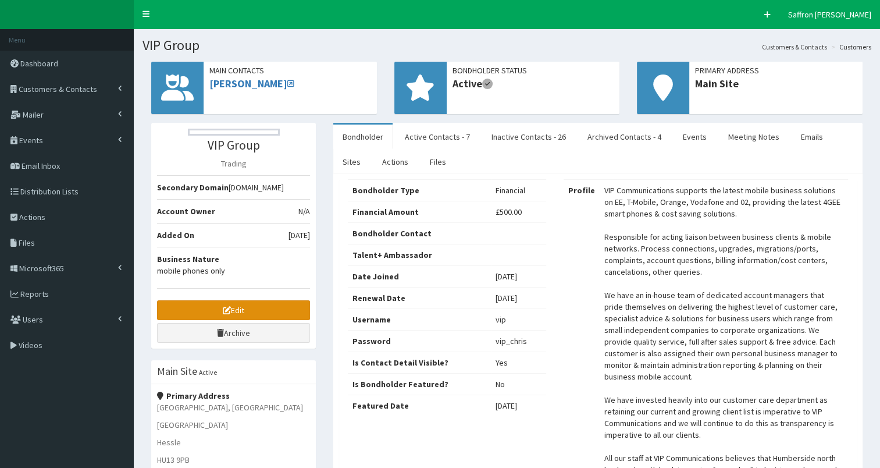
click at [238, 311] on link "Edit" at bounding box center [233, 310] width 153 height 20
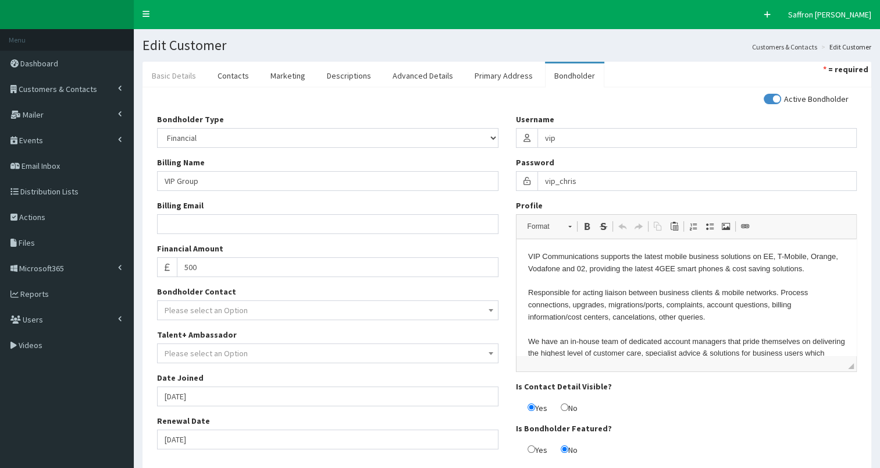
click at [174, 74] on link "Basic Details" at bounding box center [174, 75] width 63 height 24
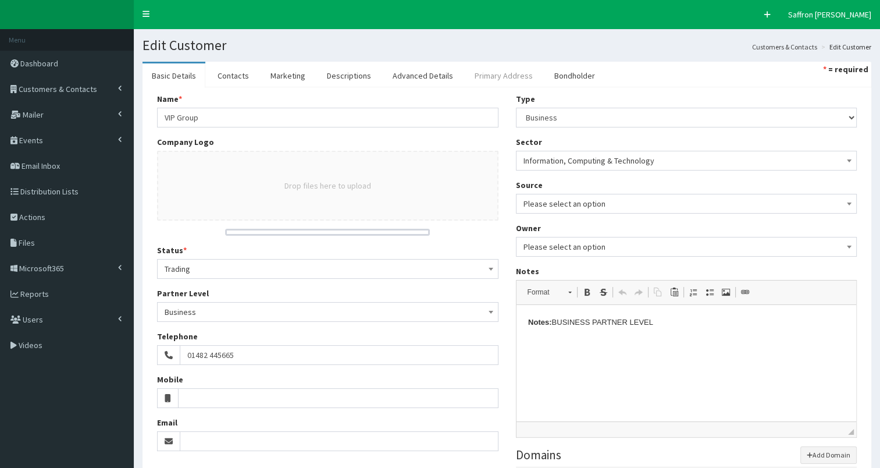
click at [484, 73] on link "Primary Address" at bounding box center [503, 75] width 77 height 24
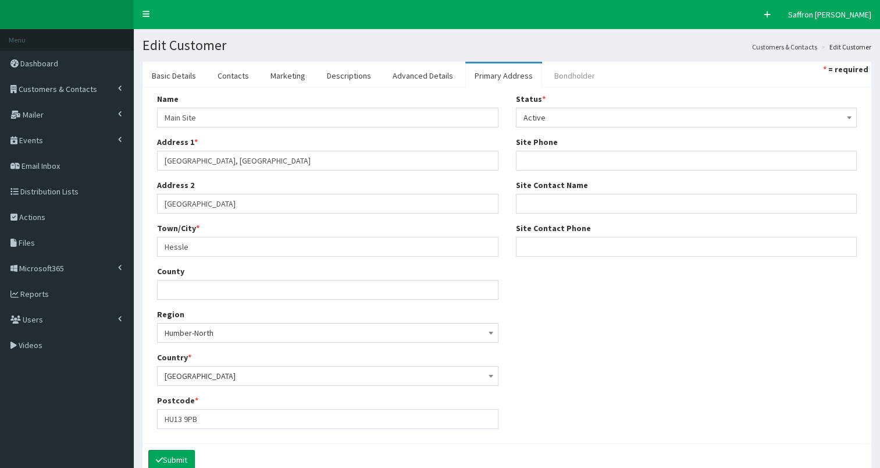
click at [560, 74] on link "Bondholder" at bounding box center [574, 75] width 59 height 24
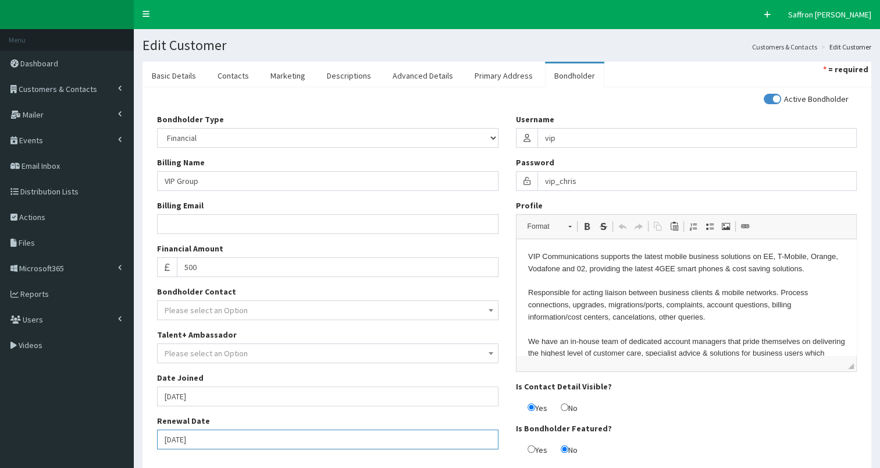
click at [245, 433] on input "[DATE]" at bounding box center [327, 439] width 341 height 20
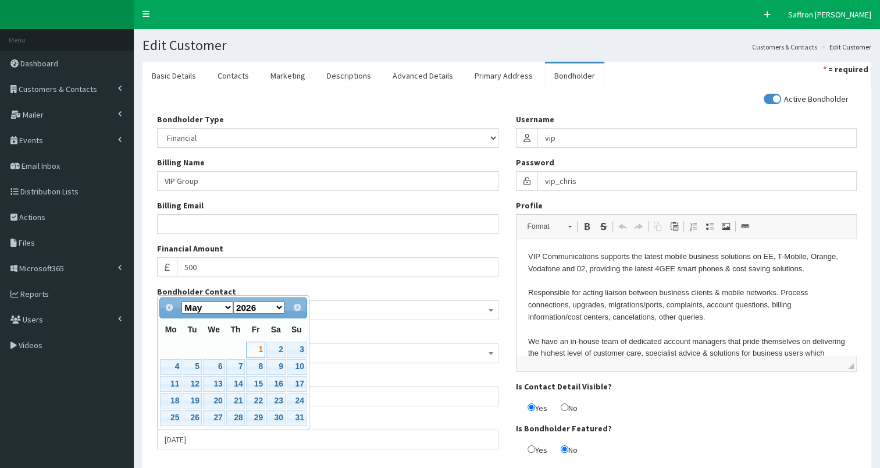
click at [326, 456] on div "Bondholder Type Please select an Option In-kind Financial Billing Name VIP Grou…" at bounding box center [327, 285] width 359 height 344
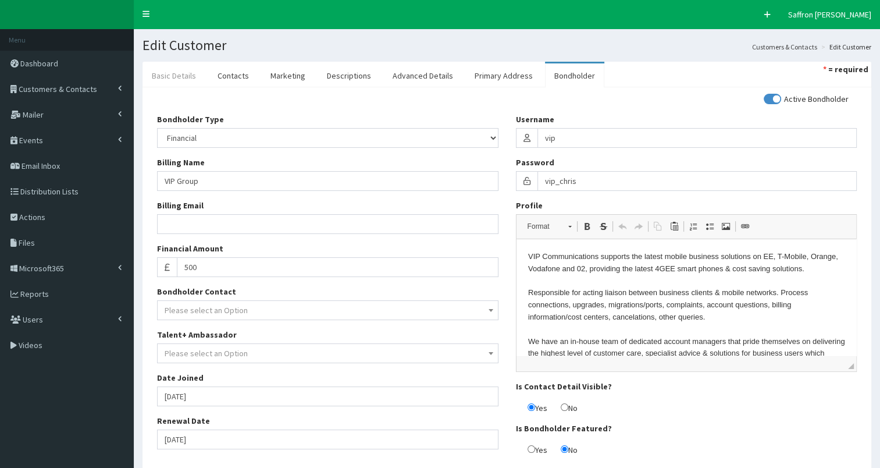
click at [187, 72] on link "Basic Details" at bounding box center [174, 75] width 63 height 24
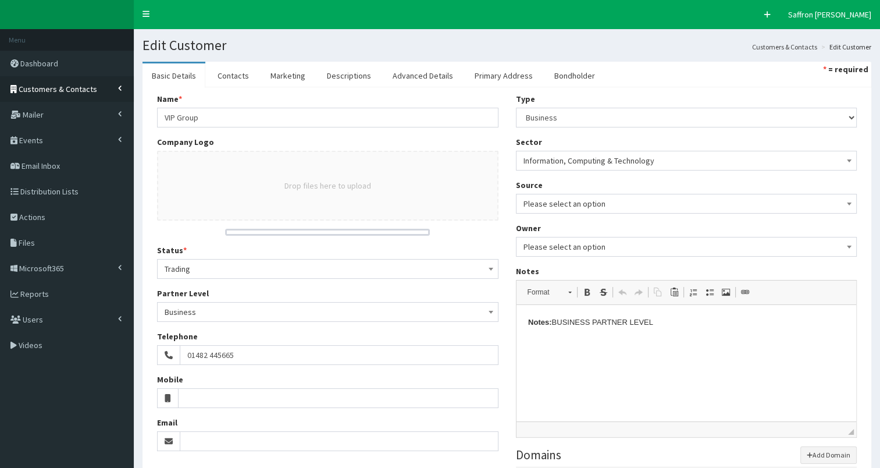
click at [79, 81] on link "Customers & Contacts" at bounding box center [67, 89] width 134 height 26
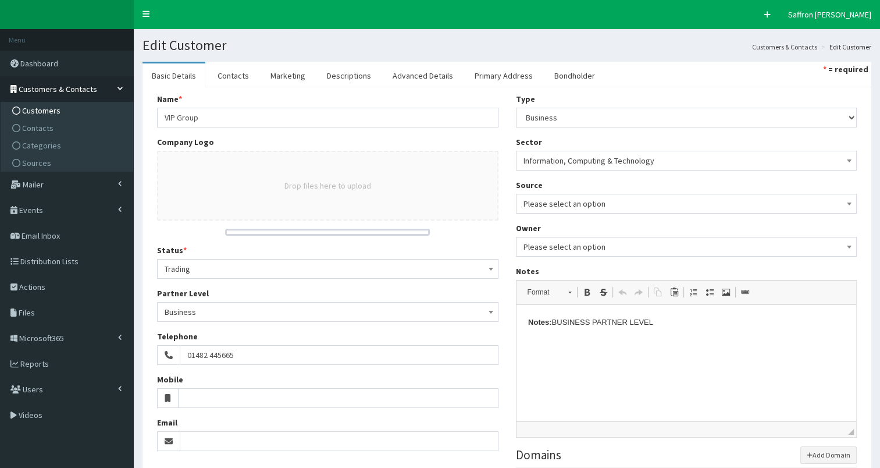
click at [35, 109] on span "Customers" at bounding box center [41, 110] width 38 height 10
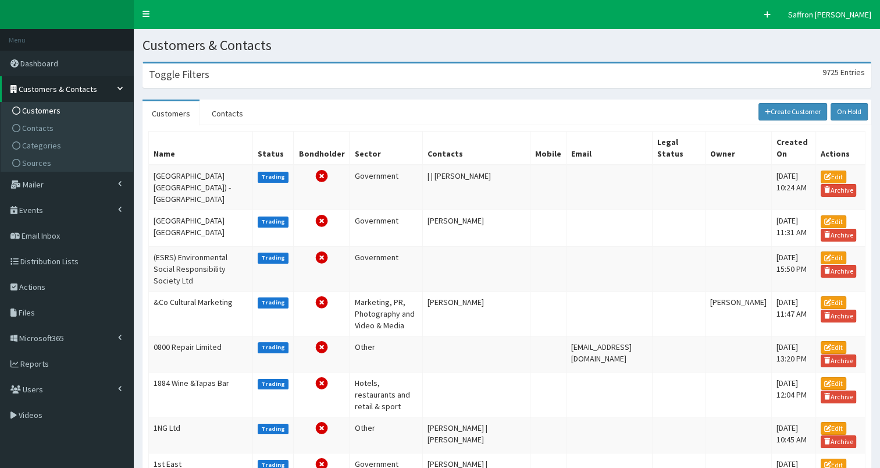
click at [287, 68] on div "Toggle Filters 9725 Entries" at bounding box center [507, 75] width 728 height 24
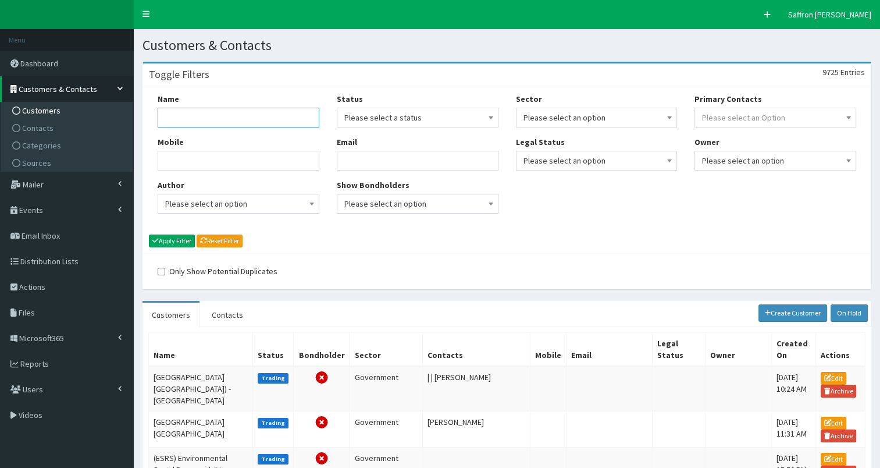
click at [232, 111] on input "Name" at bounding box center [239, 118] width 162 height 20
type input "aak"
click at [149, 234] on button "Apply Filter" at bounding box center [172, 240] width 46 height 13
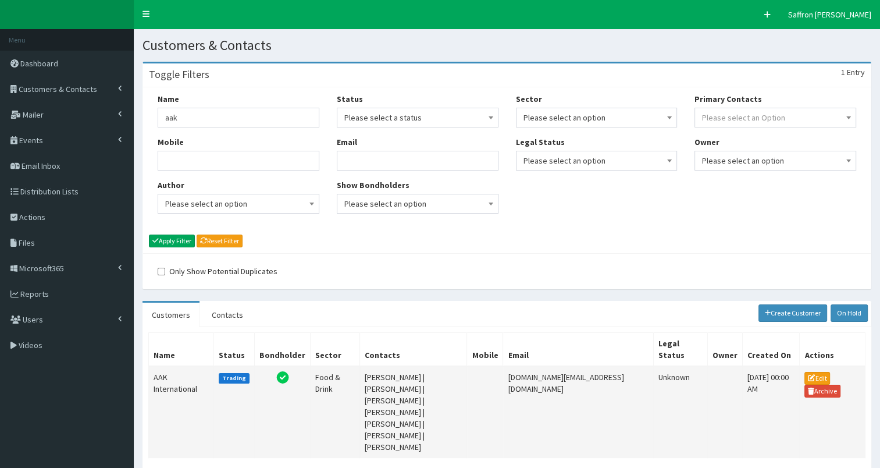
click at [183, 366] on td "AAK International" at bounding box center [181, 412] width 65 height 92
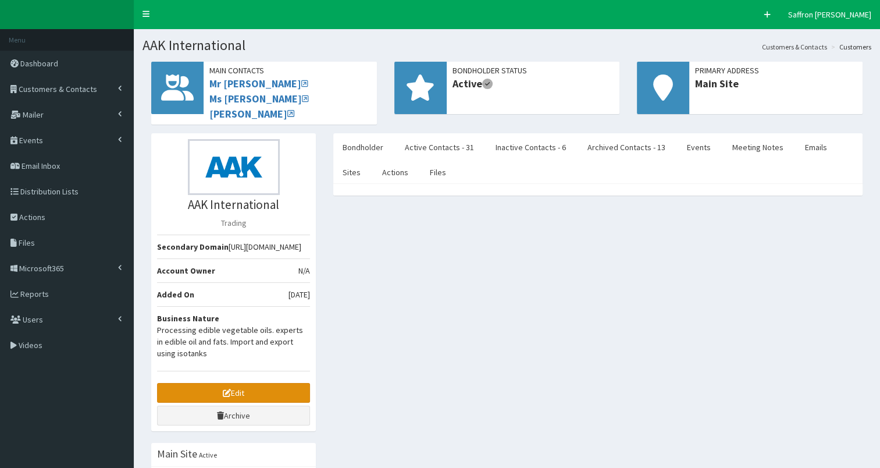
click at [209, 393] on link "Edit" at bounding box center [233, 393] width 153 height 20
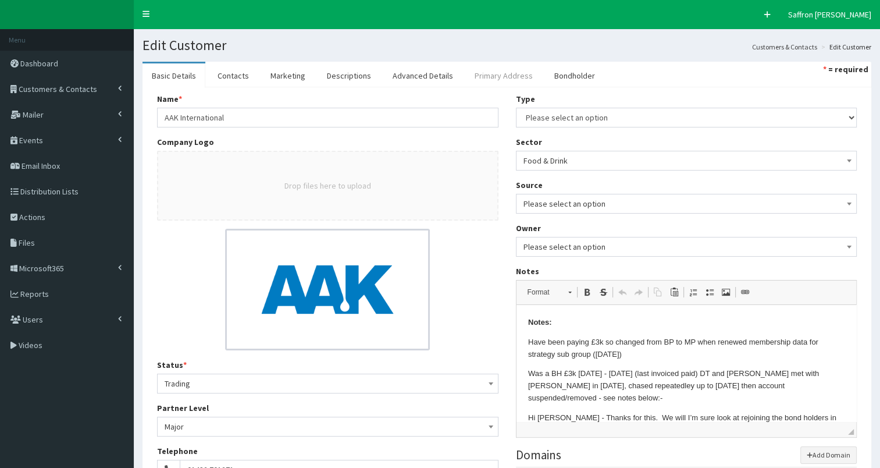
click at [492, 77] on link "Primary Address" at bounding box center [503, 75] width 77 height 24
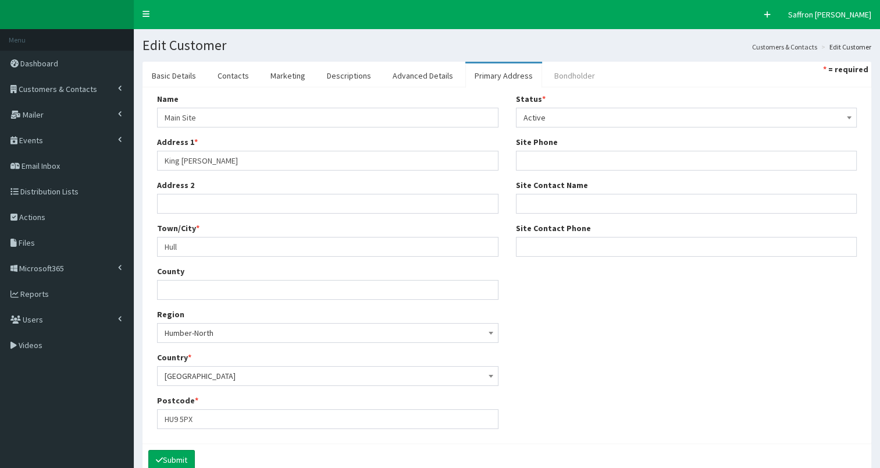
click at [547, 76] on link "Bondholder" at bounding box center [574, 75] width 59 height 24
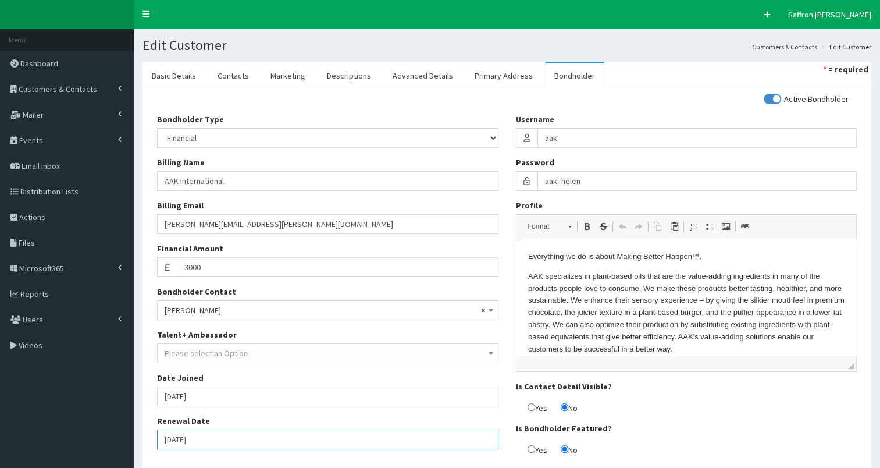
click at [217, 440] on input "[DATE]" at bounding box center [327, 439] width 341 height 20
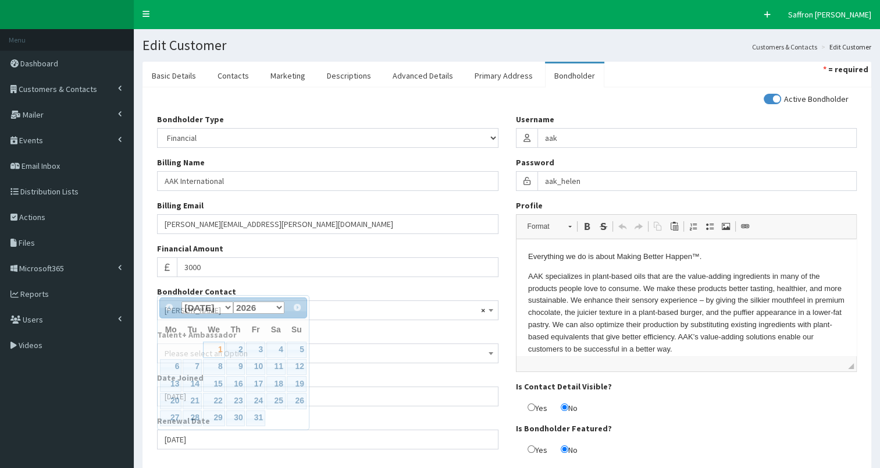
click at [276, 455] on div "Bondholder Type Please select an Option In-kind Financial Billing Name AAK Inte…" at bounding box center [327, 285] width 359 height 344
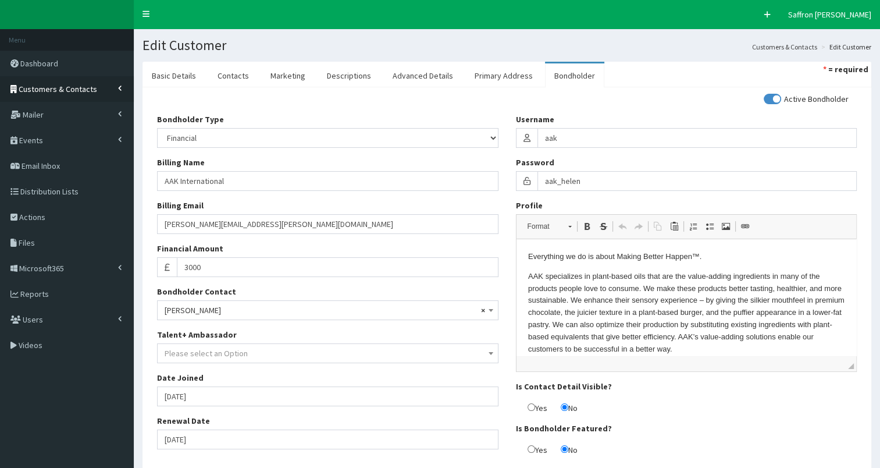
click at [81, 84] on span "Customers & Contacts" at bounding box center [58, 89] width 79 height 10
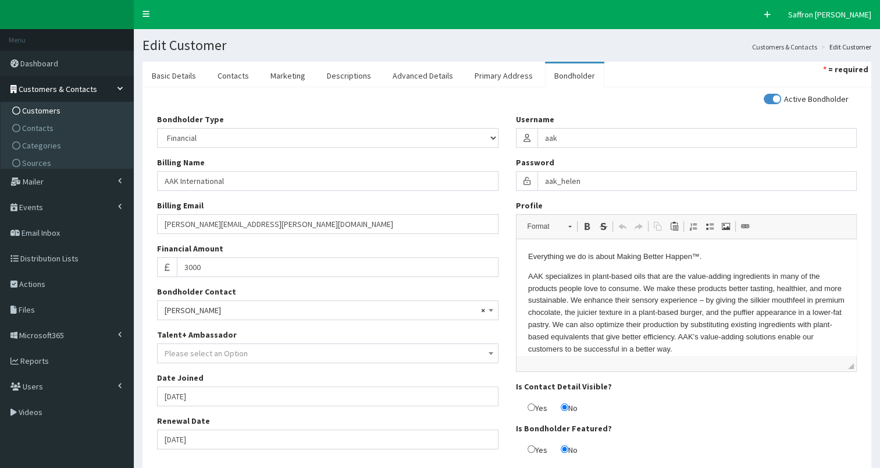
click at [38, 112] on span "Customers" at bounding box center [41, 110] width 38 height 10
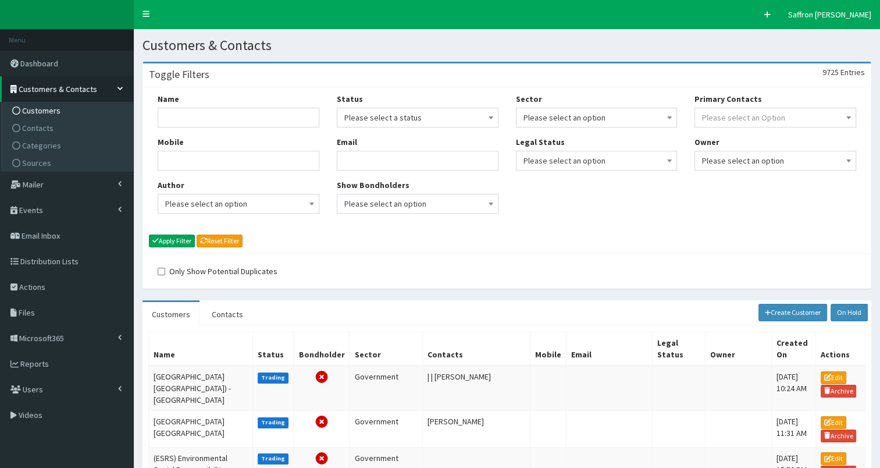
click at [201, 129] on div "Name Mobile Author Please select an option Developer [PERSON_NAME] [PERSON_NAME…" at bounding box center [238, 157] width 179 height 129
click at [197, 123] on input "Name" at bounding box center [239, 118] width 162 height 20
type input "becks"
click at [149, 234] on button "Apply Filter" at bounding box center [172, 240] width 46 height 13
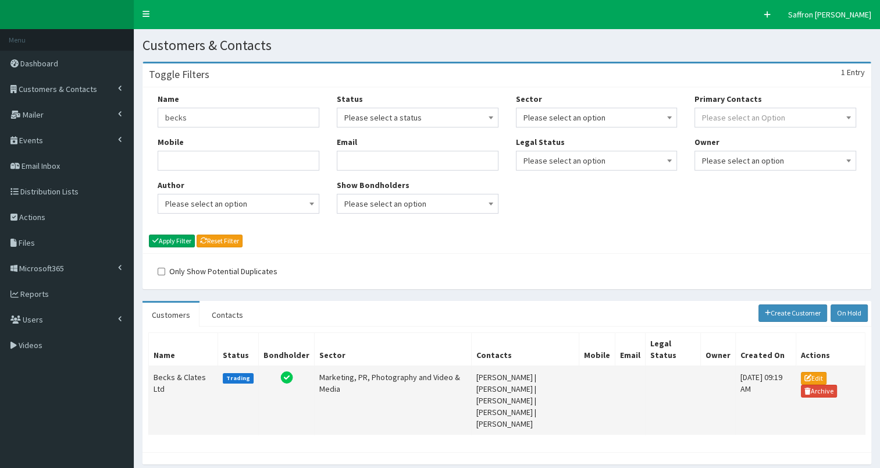
click at [186, 379] on td "Becks & Clates Ltd" at bounding box center [183, 400] width 69 height 69
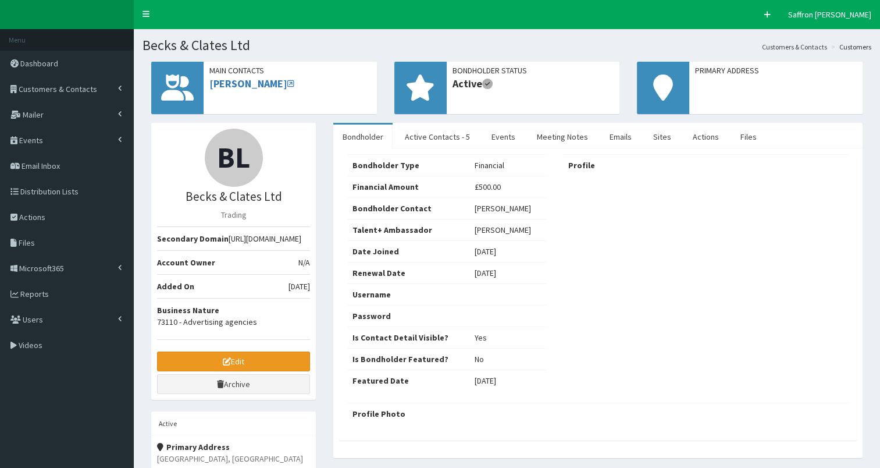
click at [186, 371] on link "Edit" at bounding box center [233, 361] width 153 height 20
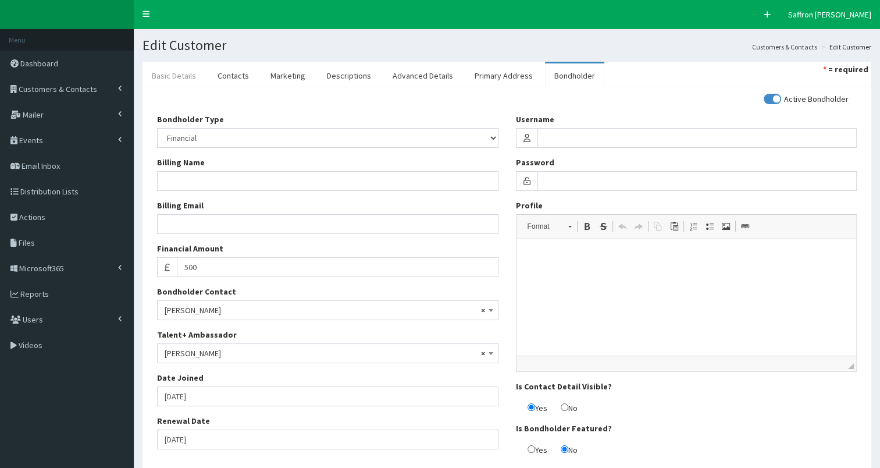
click at [186, 83] on link "Basic Details" at bounding box center [174, 75] width 63 height 24
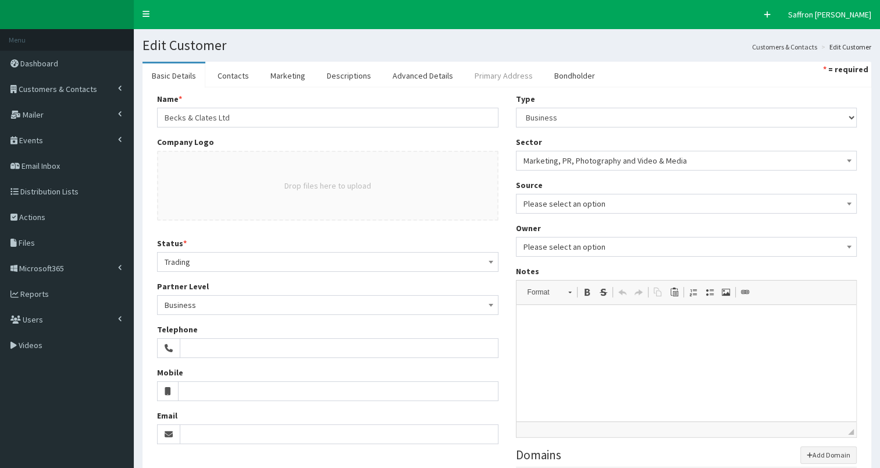
click at [493, 67] on link "Primary Address" at bounding box center [503, 75] width 77 height 24
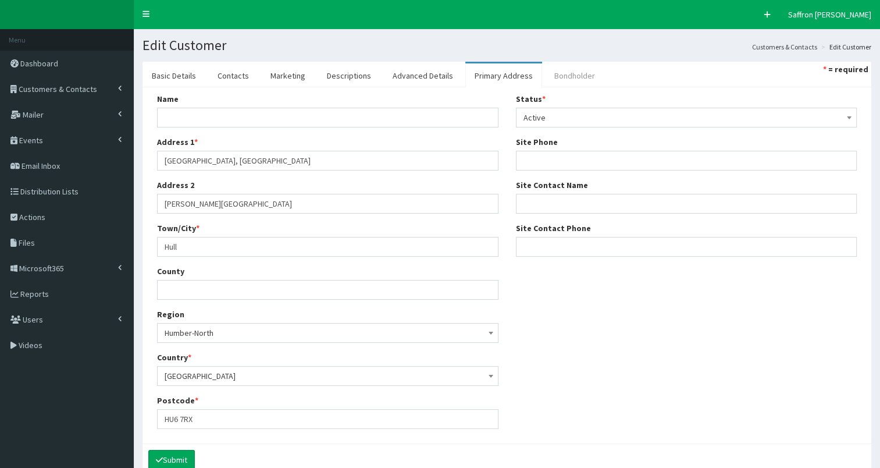
click at [551, 76] on link "Bondholder" at bounding box center [574, 75] width 59 height 24
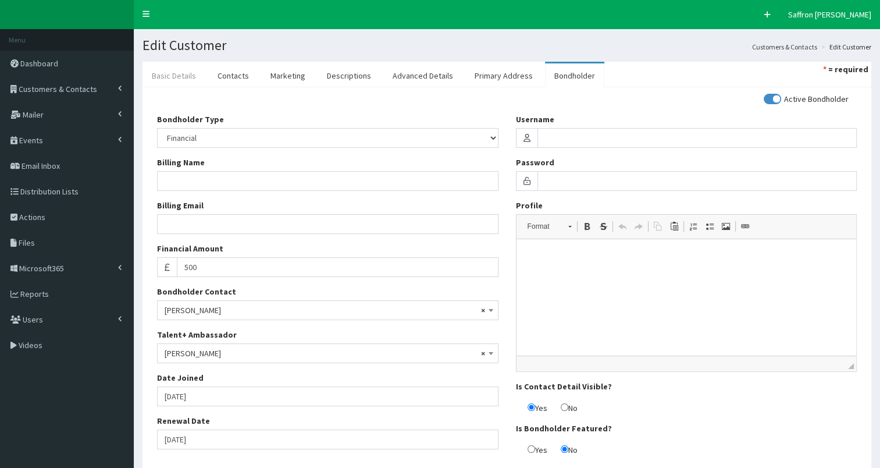
click at [188, 81] on link "Basic Details" at bounding box center [174, 75] width 63 height 24
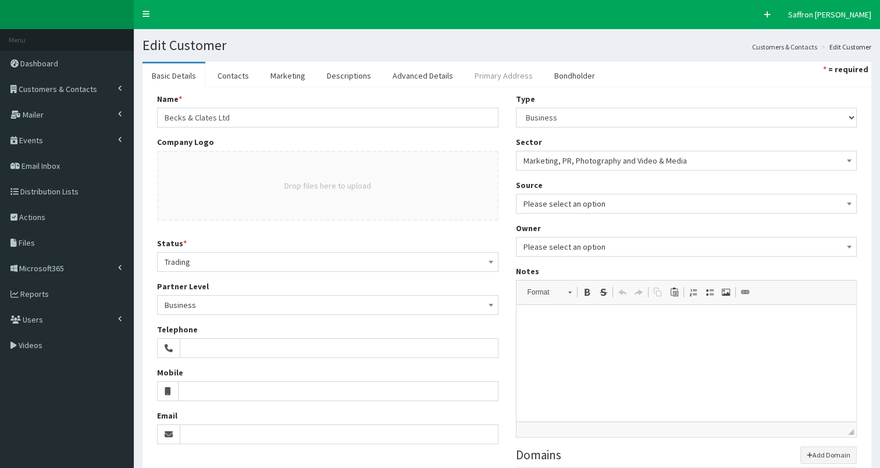
click at [476, 70] on link "Primary Address" at bounding box center [503, 75] width 77 height 24
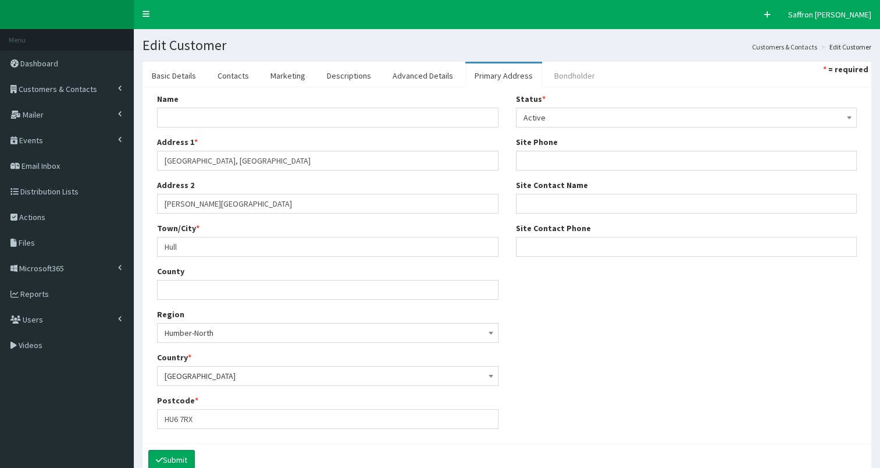
click at [557, 73] on link "Bondholder" at bounding box center [574, 75] width 59 height 24
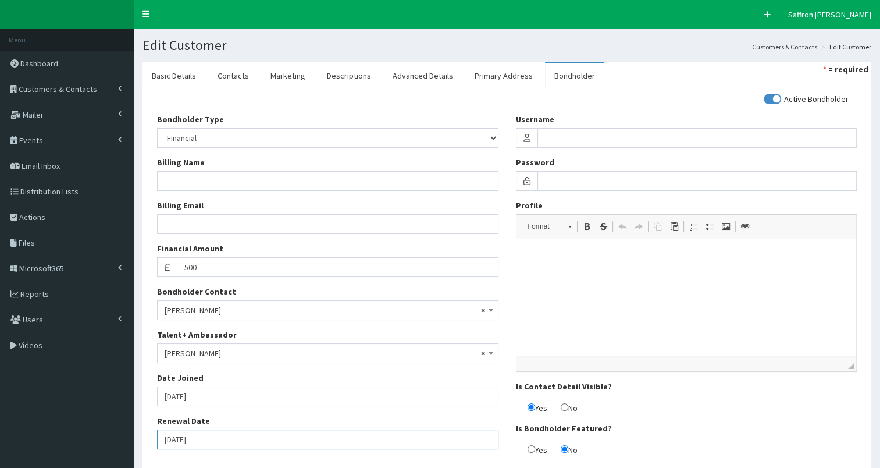
click at [248, 433] on input "[DATE]" at bounding box center [327, 439] width 341 height 20
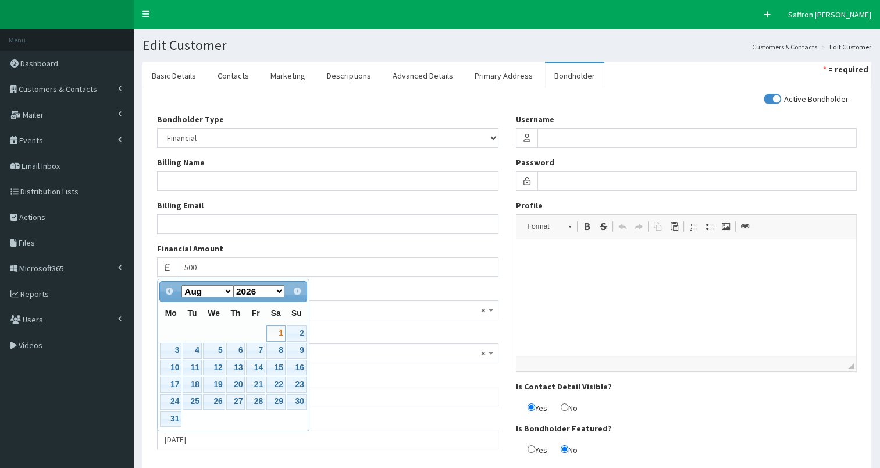
click at [307, 454] on div "Bondholder Type Please select an Option In-kind Financial Billing Name Billing …" at bounding box center [327, 285] width 359 height 344
